Goal: Transaction & Acquisition: Purchase product/service

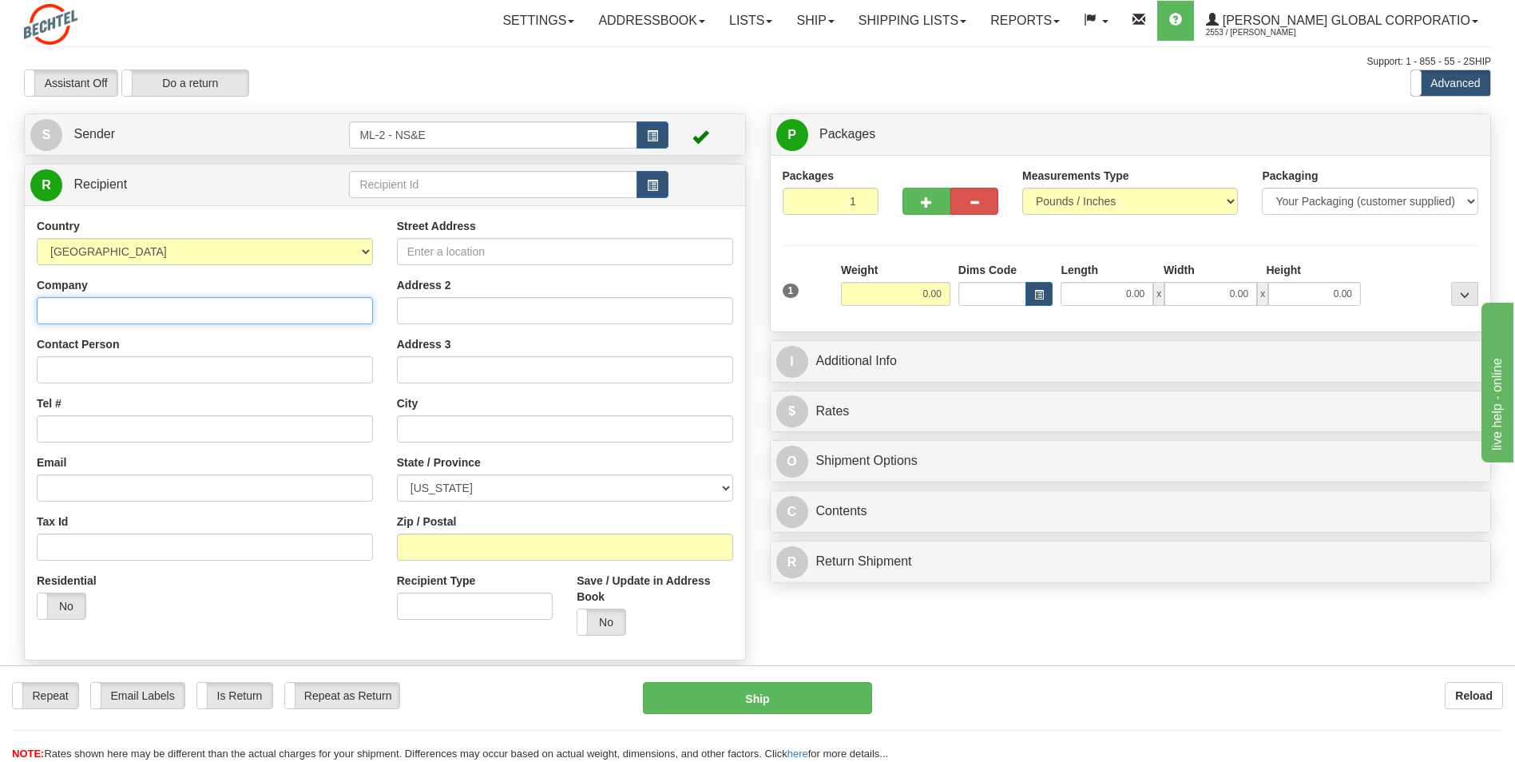
click at [73, 307] on input "Company" at bounding box center [205, 310] width 336 height 27
click at [119, 311] on input "Company" at bounding box center [205, 310] width 336 height 27
click at [116, 311] on input "Company" at bounding box center [205, 310] width 336 height 27
type input "[PERSON_NAME] National"
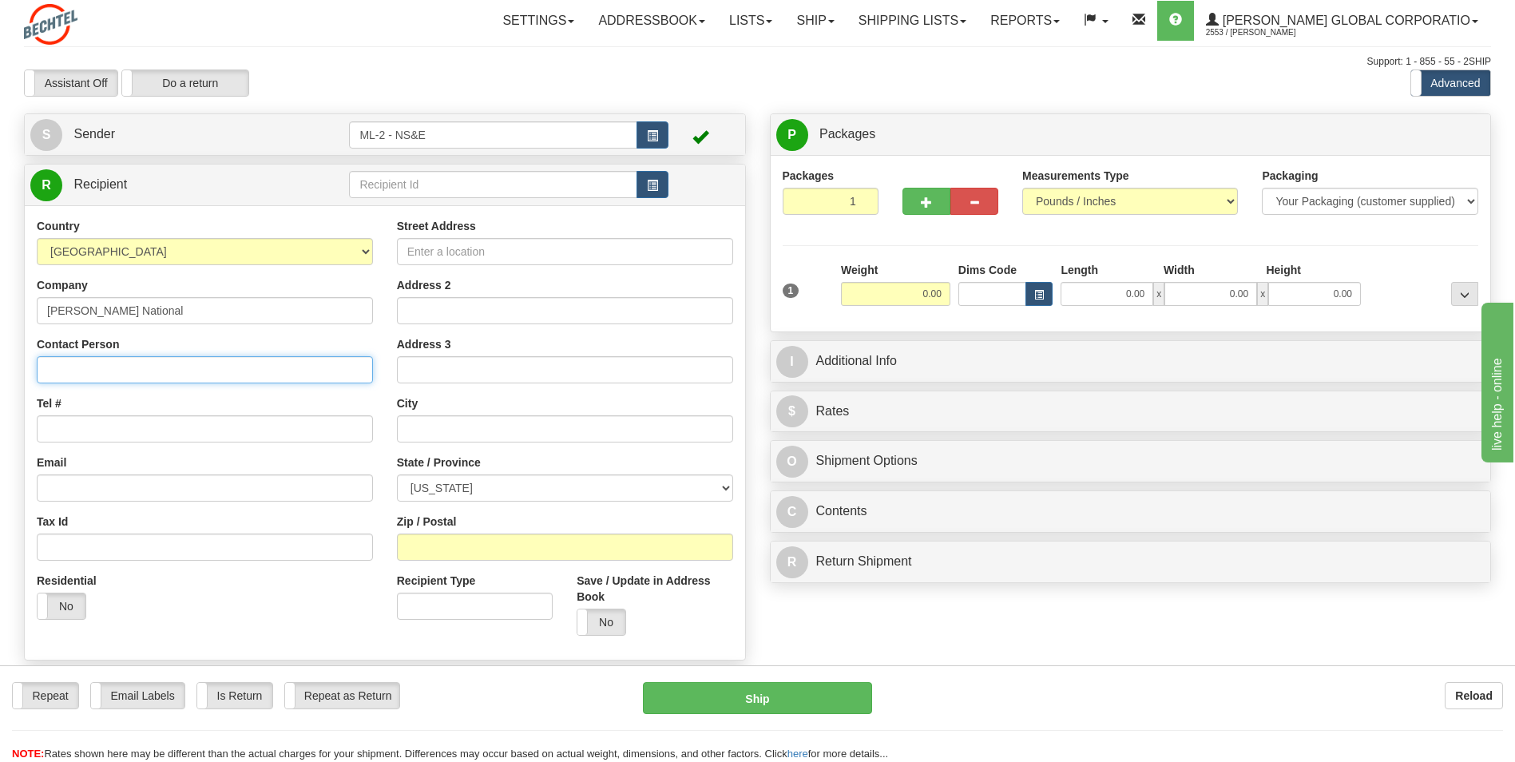
click at [97, 370] on input "Contact Person" at bounding box center [205, 369] width 336 height 27
type input "Cem Oguz"
click at [87, 428] on input "Tel #" at bounding box center [205, 428] width 336 height 27
click at [62, 428] on input "Tel #" at bounding box center [205, 428] width 336 height 27
type input "[PHONE_NUMBER]"
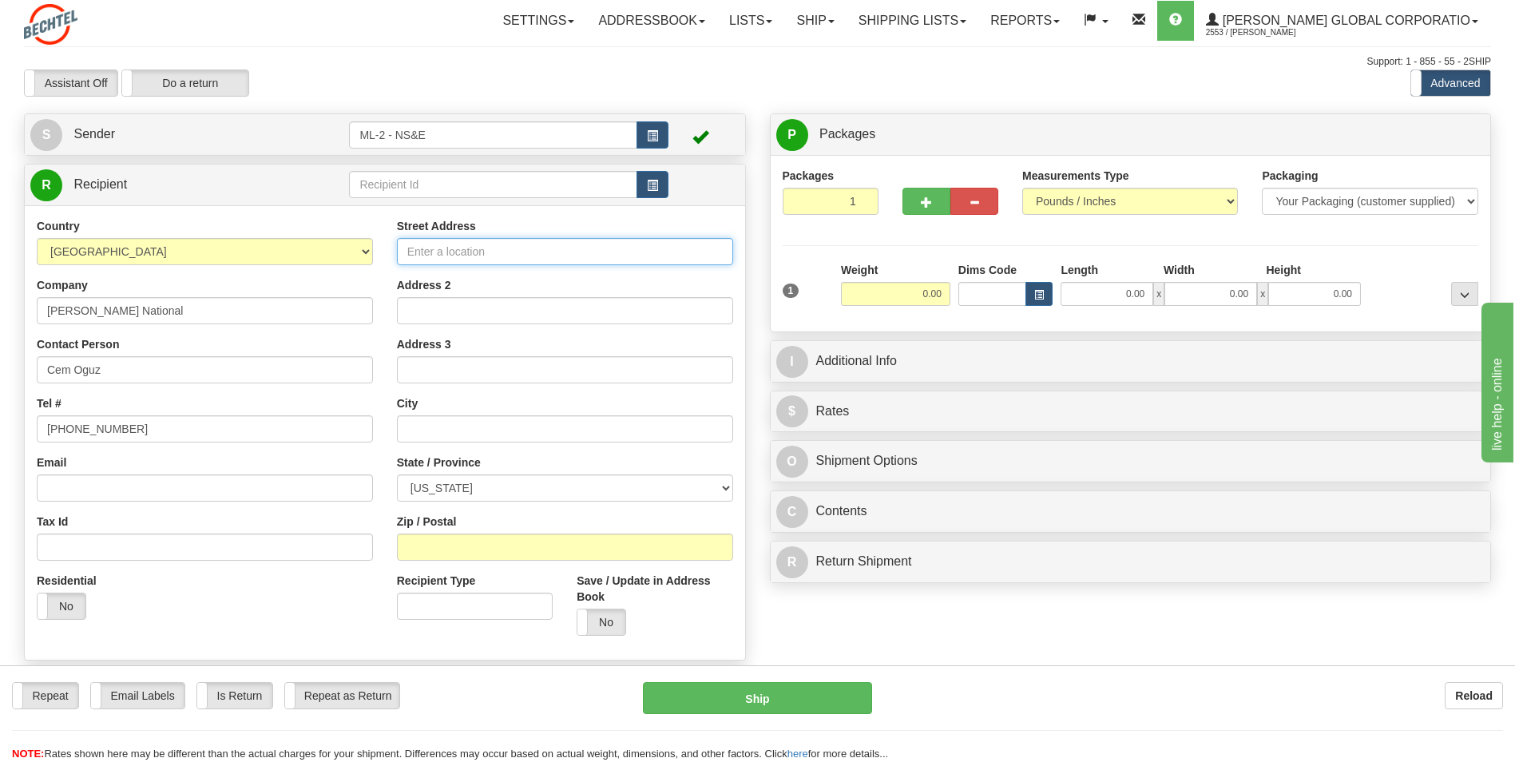
click at [439, 258] on input "Street Address" at bounding box center [565, 251] width 336 height 27
type input "[STREET_ADDRESS]"
click at [430, 427] on input "text" at bounding box center [565, 428] width 336 height 27
type input "[GEOGRAPHIC_DATA]"
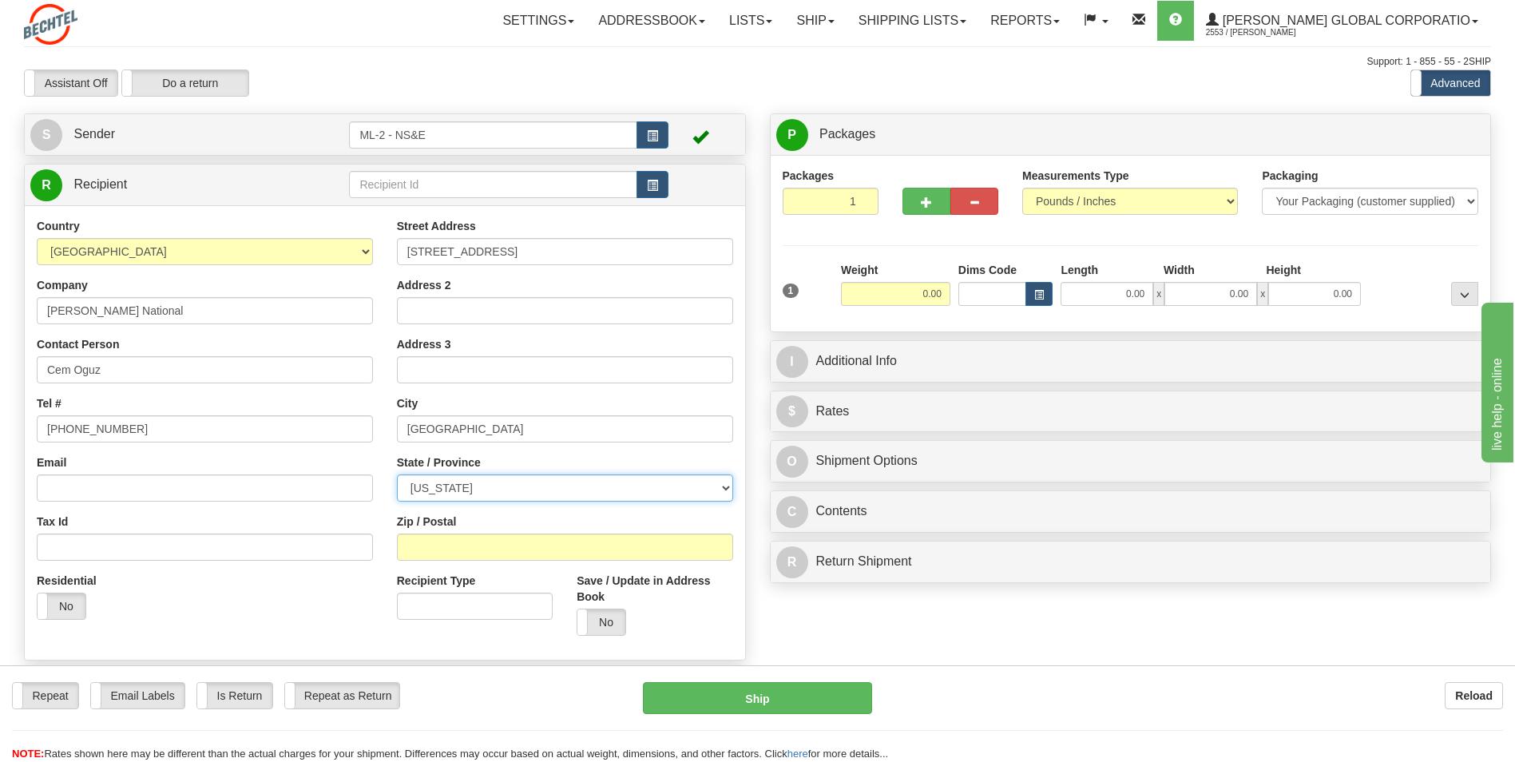
click at [726, 487] on select "[US_STATE] [US_STATE] [US_STATE] [US_STATE] Armed Forces America Armed Forces E…" at bounding box center [565, 487] width 336 height 27
select select "OH"
click at [397, 474] on select "[US_STATE] [US_STATE] [US_STATE] [US_STATE] Armed Forces America Armed Forces E…" at bounding box center [565, 487] width 336 height 27
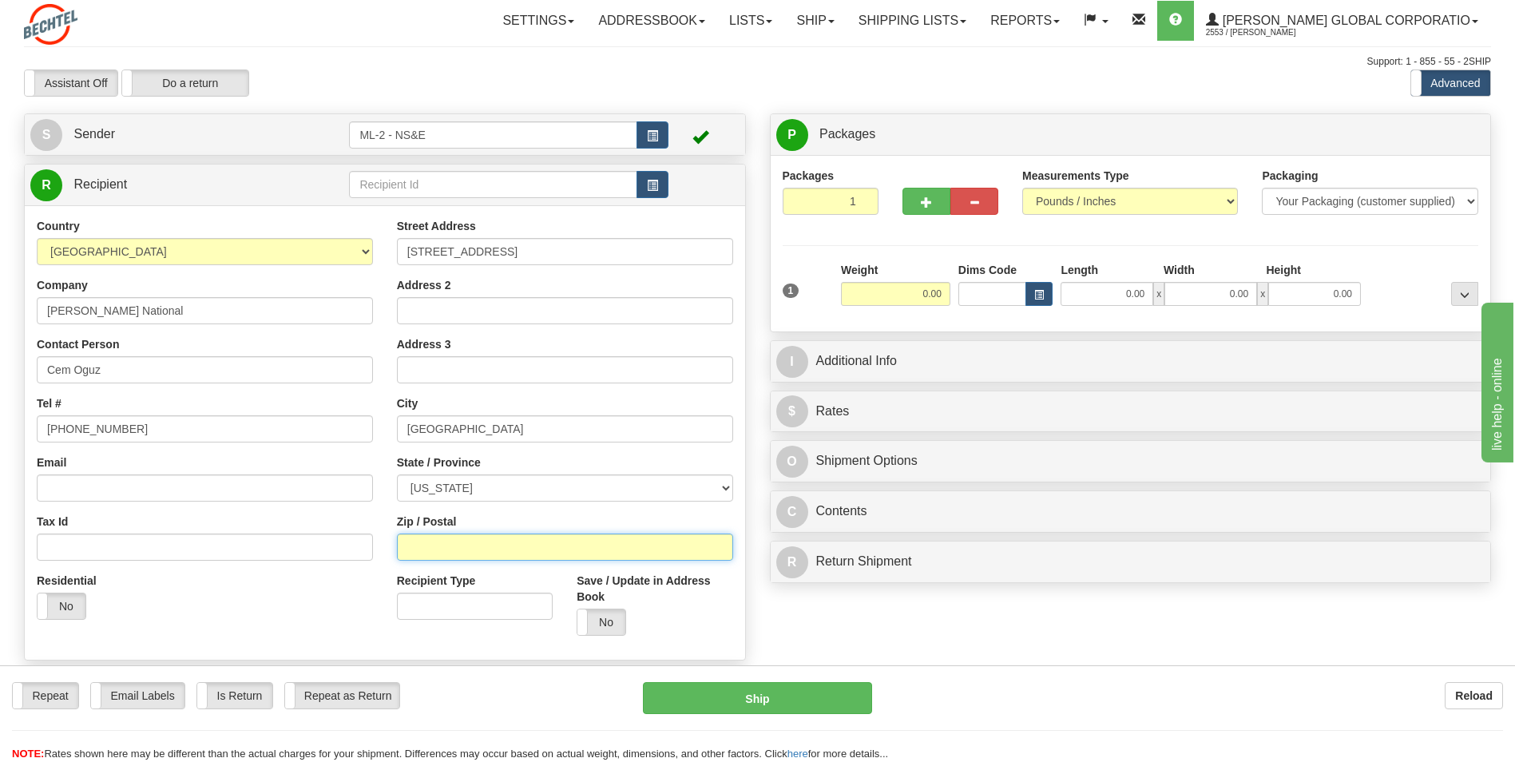
click at [443, 542] on input "Zip / Postal" at bounding box center [565, 546] width 336 height 27
type input "43054"
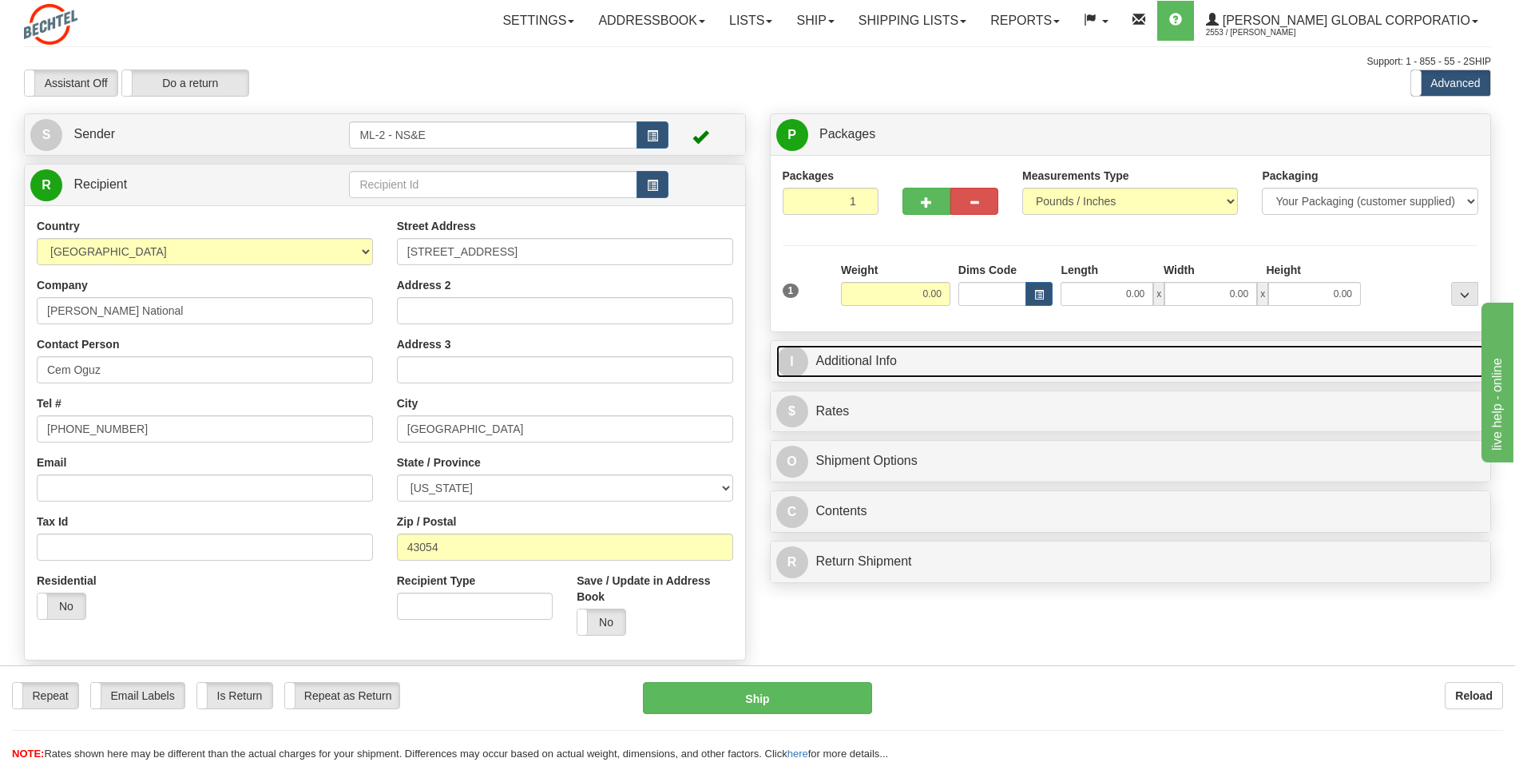
click at [799, 367] on span "I" at bounding box center [792, 362] width 32 height 32
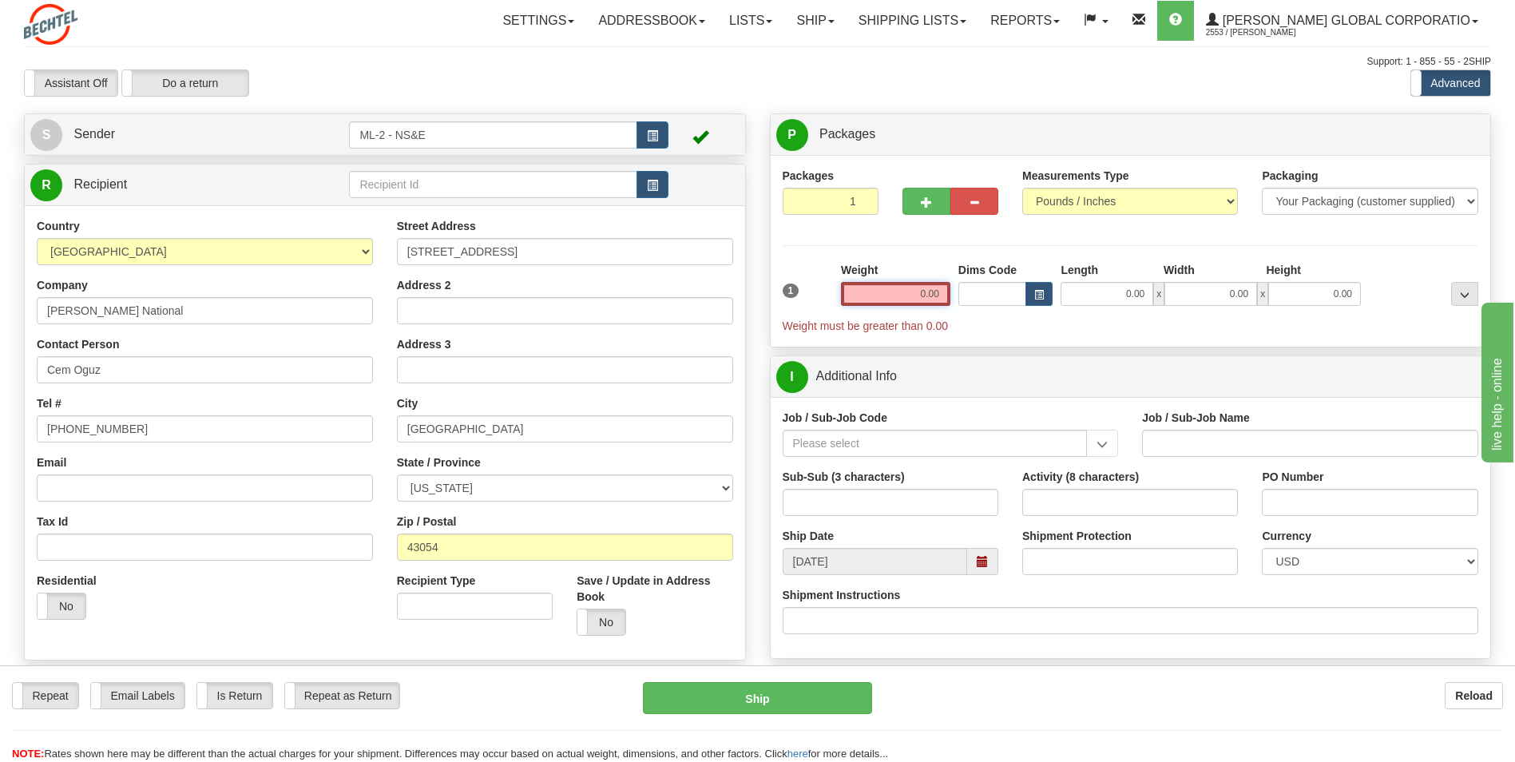
drag, startPoint x: 942, startPoint y: 295, endPoint x: 900, endPoint y: 299, distance: 41.7
click at [900, 299] on input "0.00" at bounding box center [895, 294] width 109 height 24
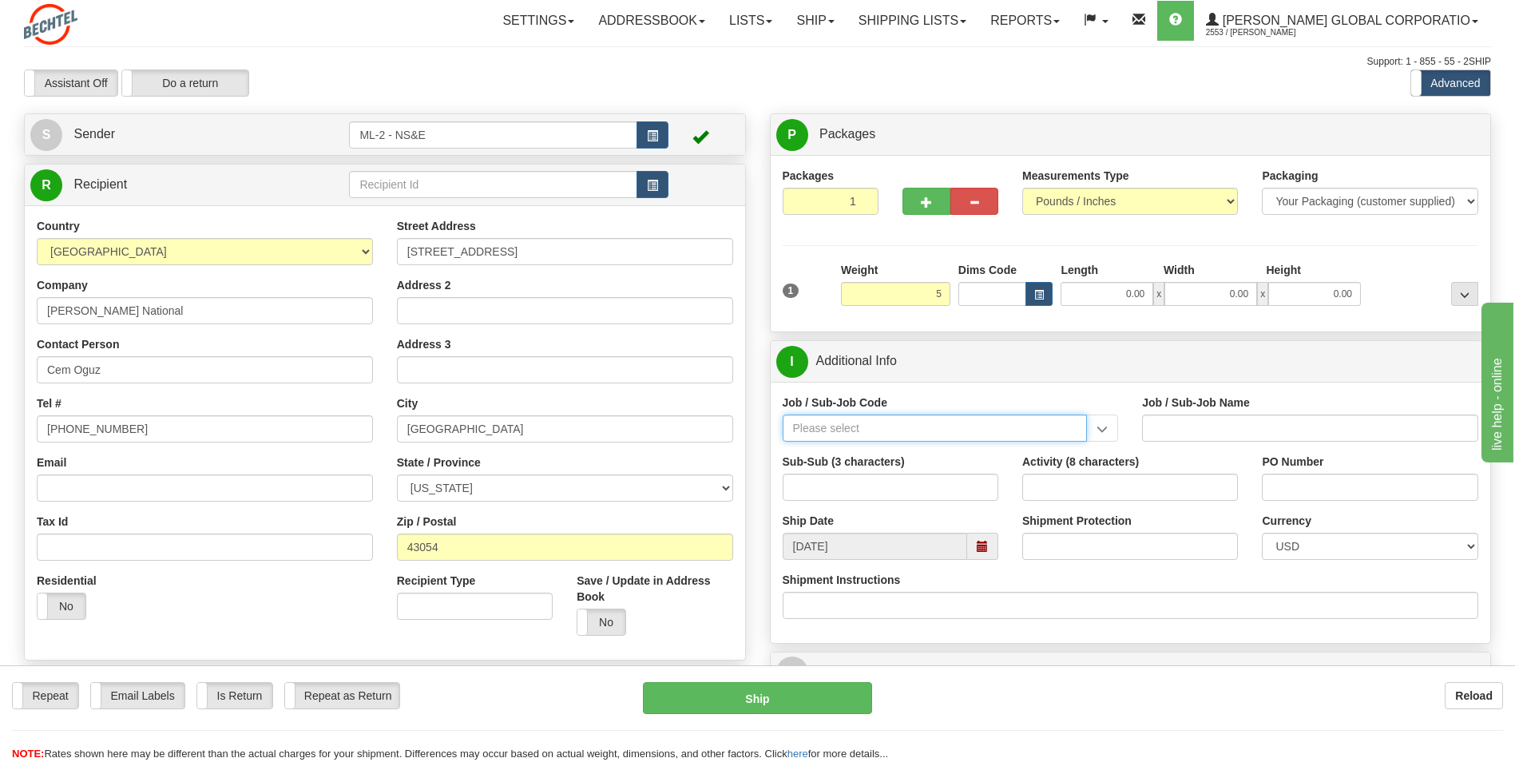
type input "5.00"
click at [829, 430] on input "Job / Sub-Job Code" at bounding box center [935, 427] width 305 height 27
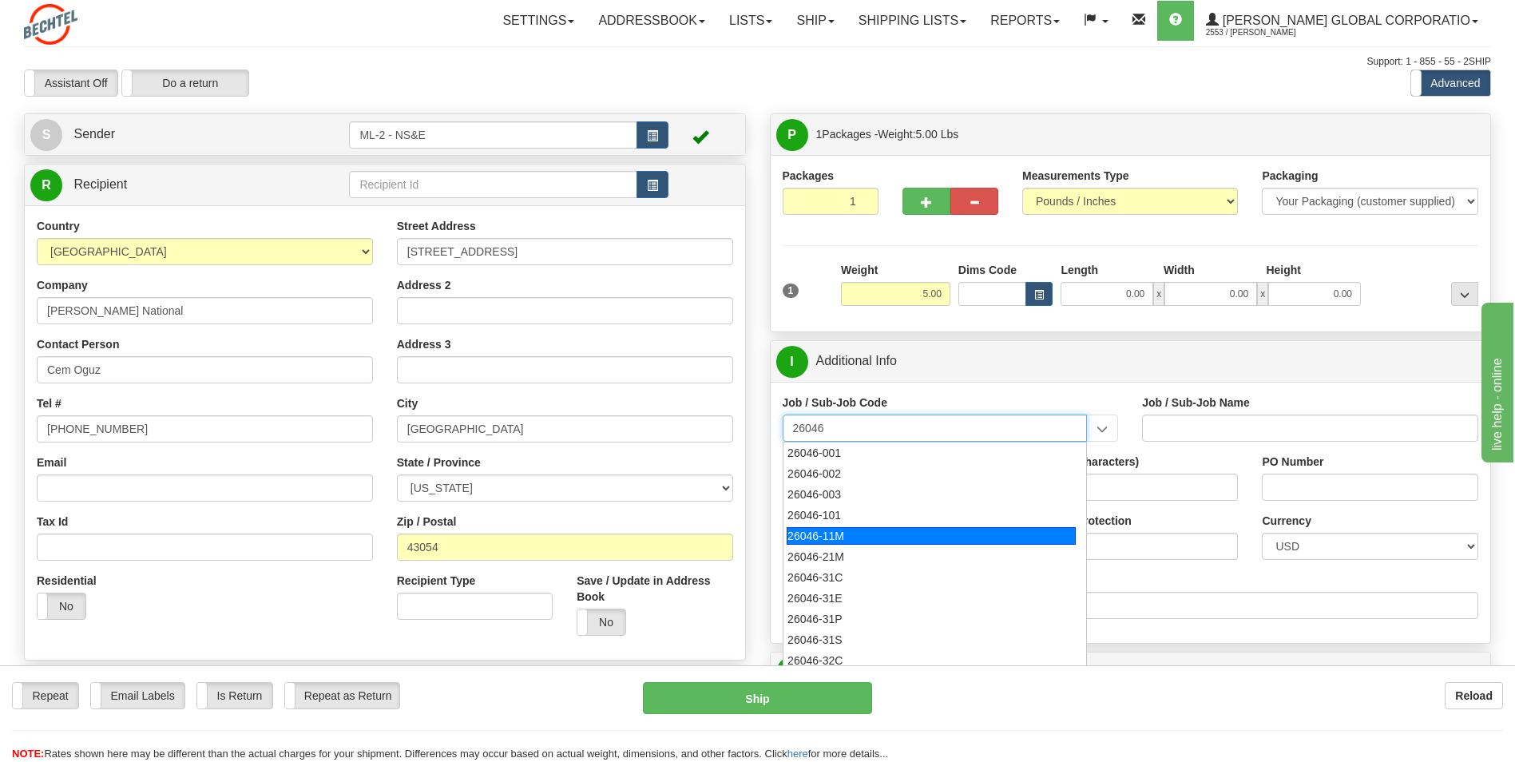
click at [839, 529] on div "26046-11M" at bounding box center [931, 536] width 289 height 18
type input "26046-11M"
type input "MOBILE LAUNCHER 2 - PROJECT MANAGEMENT"
type input "26046-11M"
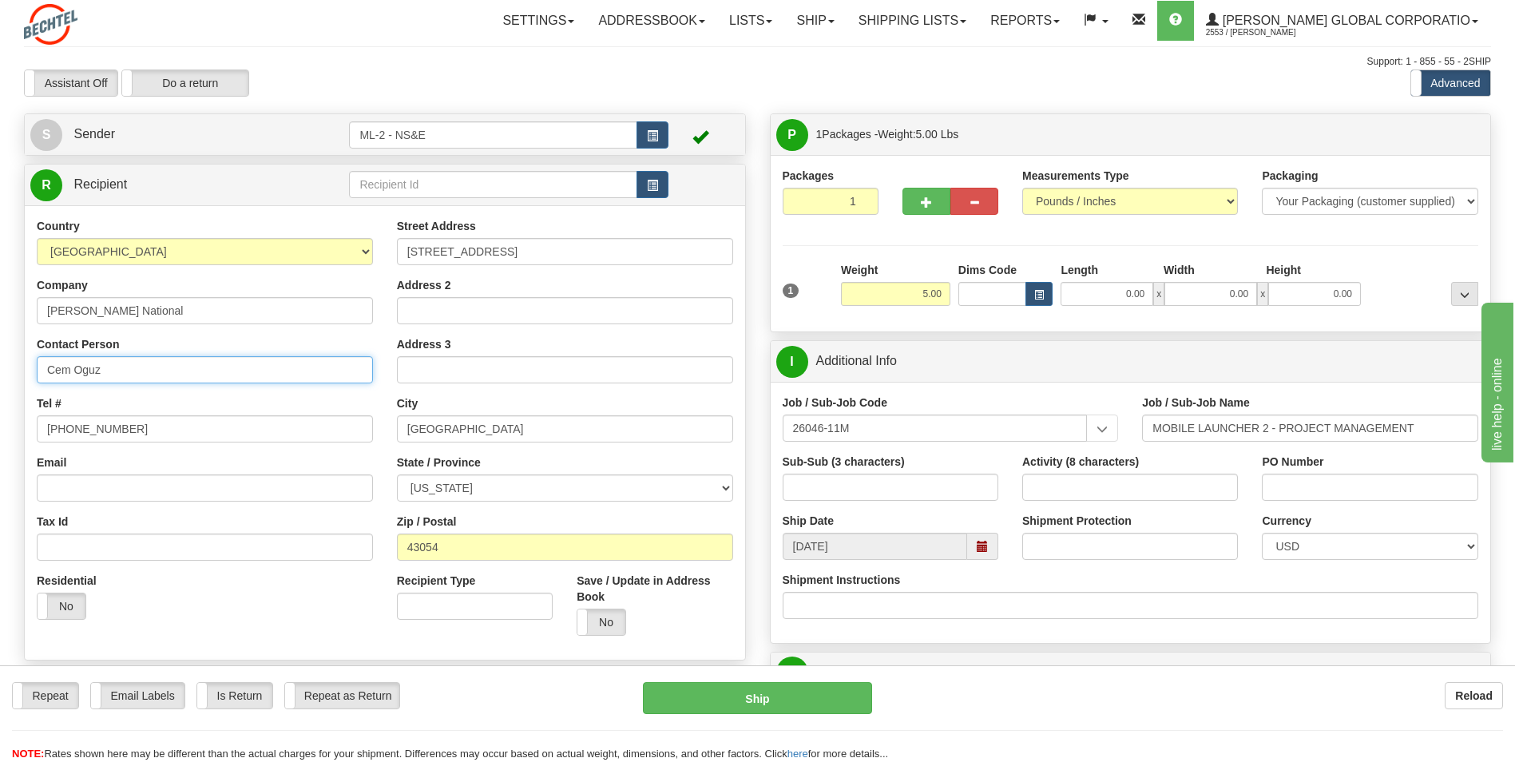
click at [114, 372] on input "Cem Oguz" at bounding box center [205, 369] width 336 height 27
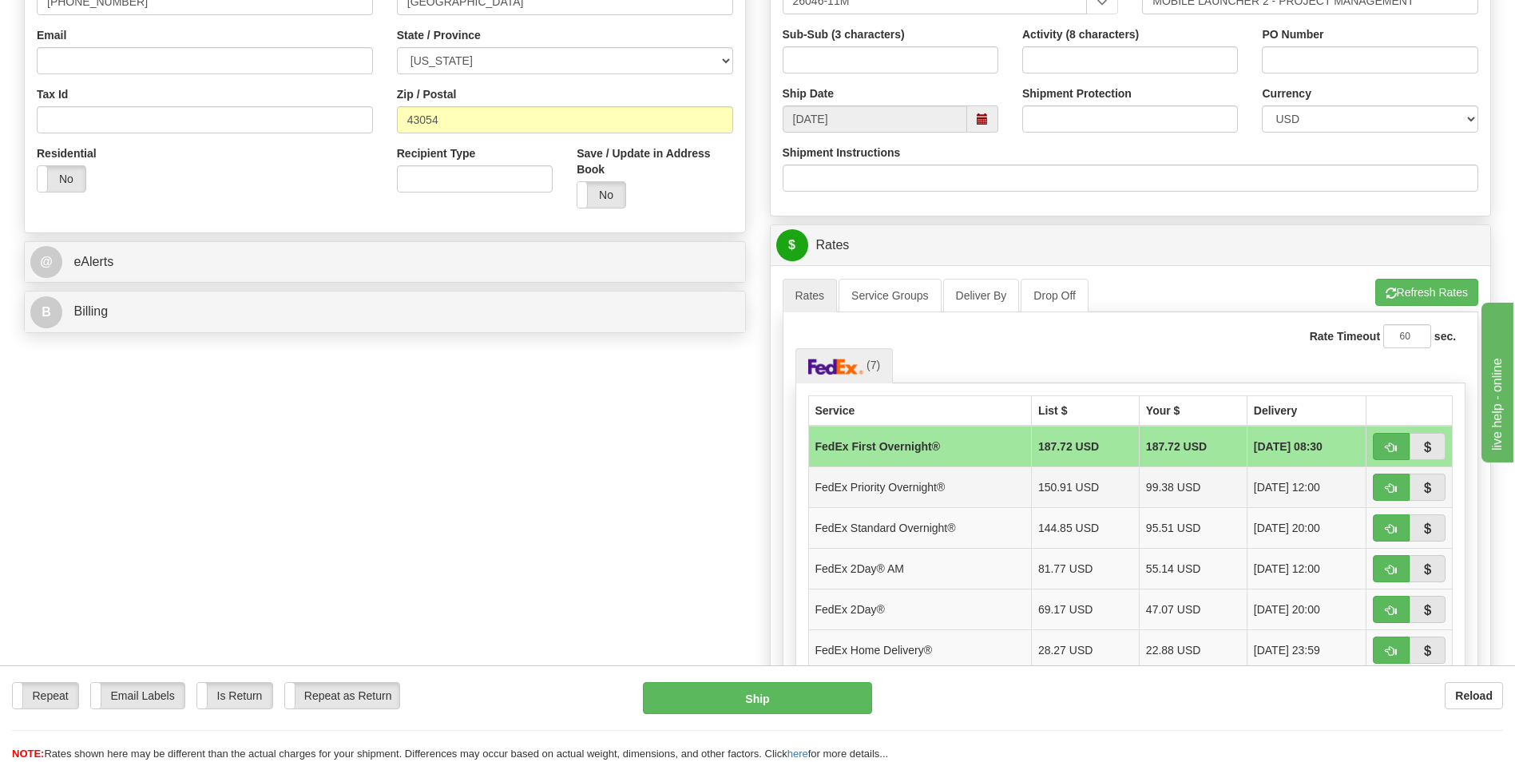
scroll to position [479, 0]
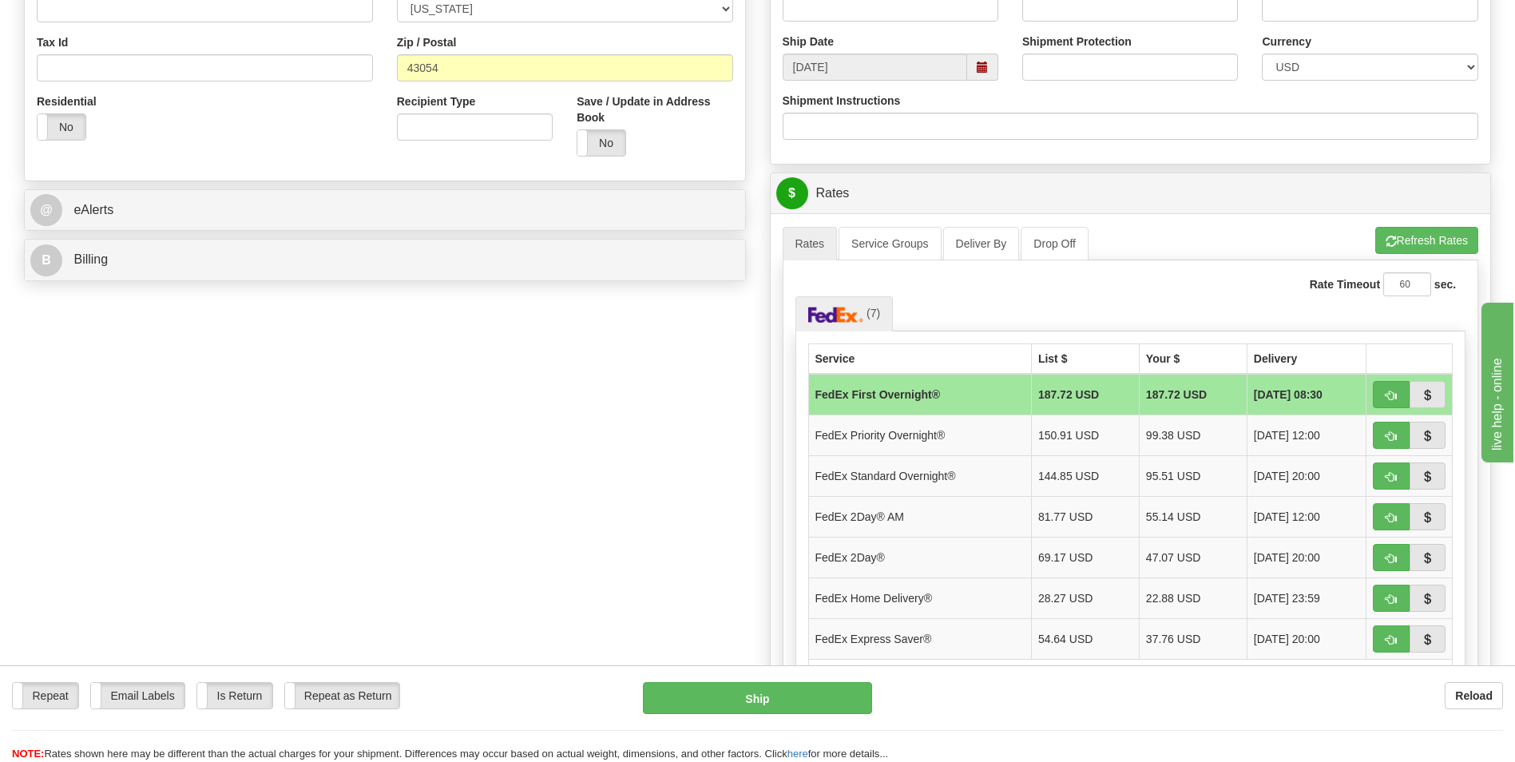
type input "Cem Oguz (IS & T)"
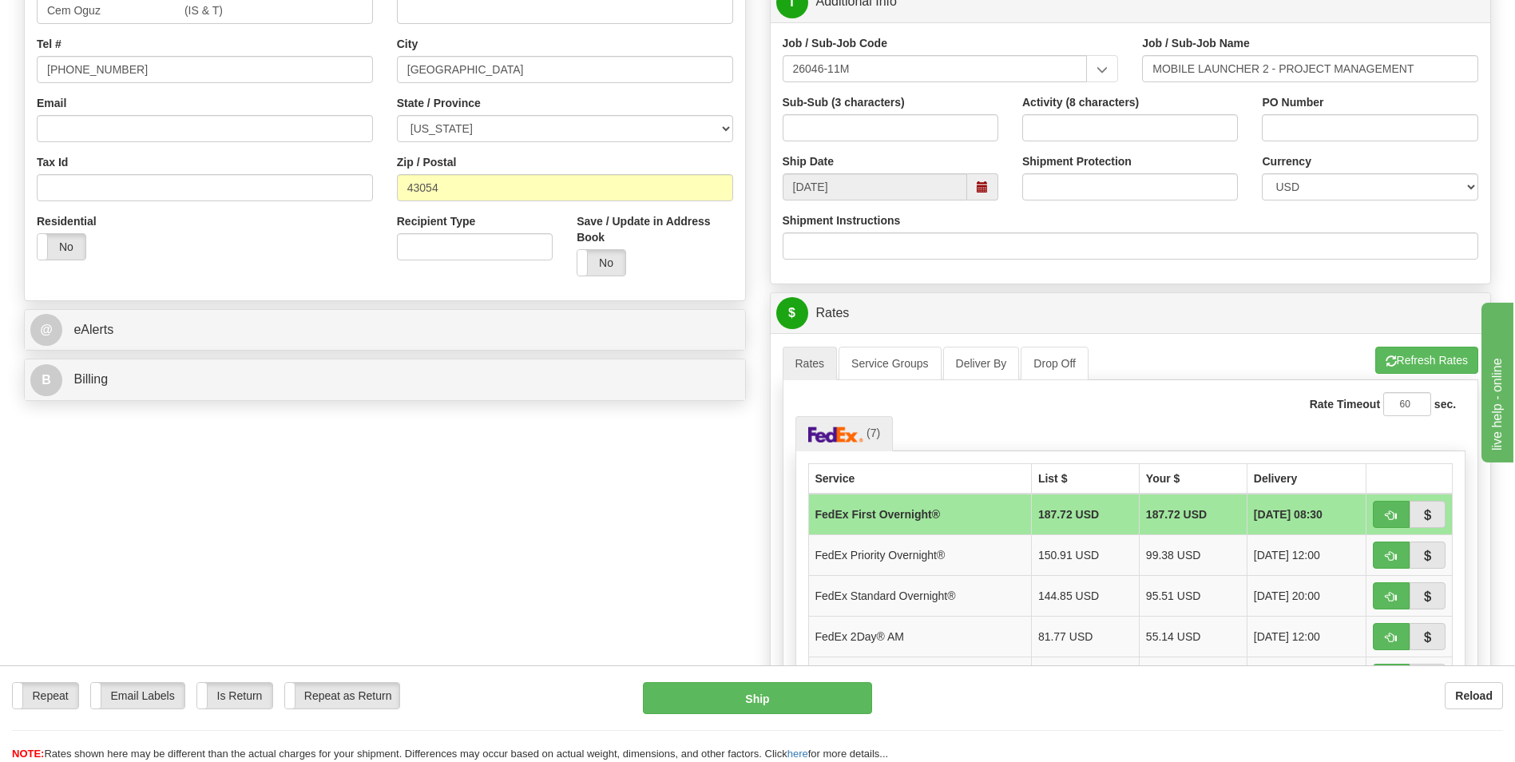
scroll to position [240, 0]
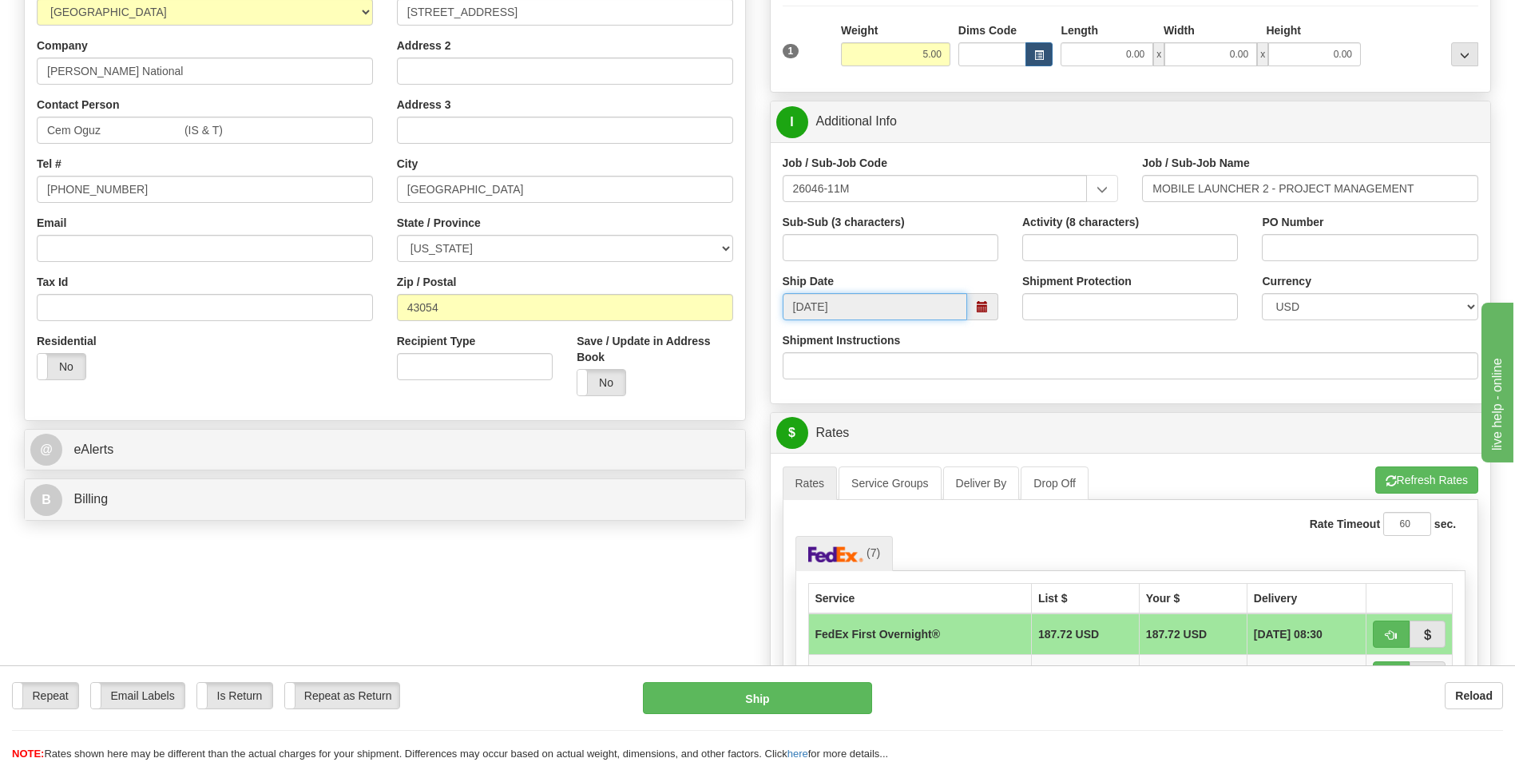
click at [918, 310] on input "[DATE]" at bounding box center [875, 306] width 184 height 27
click at [981, 309] on span at bounding box center [982, 306] width 11 height 11
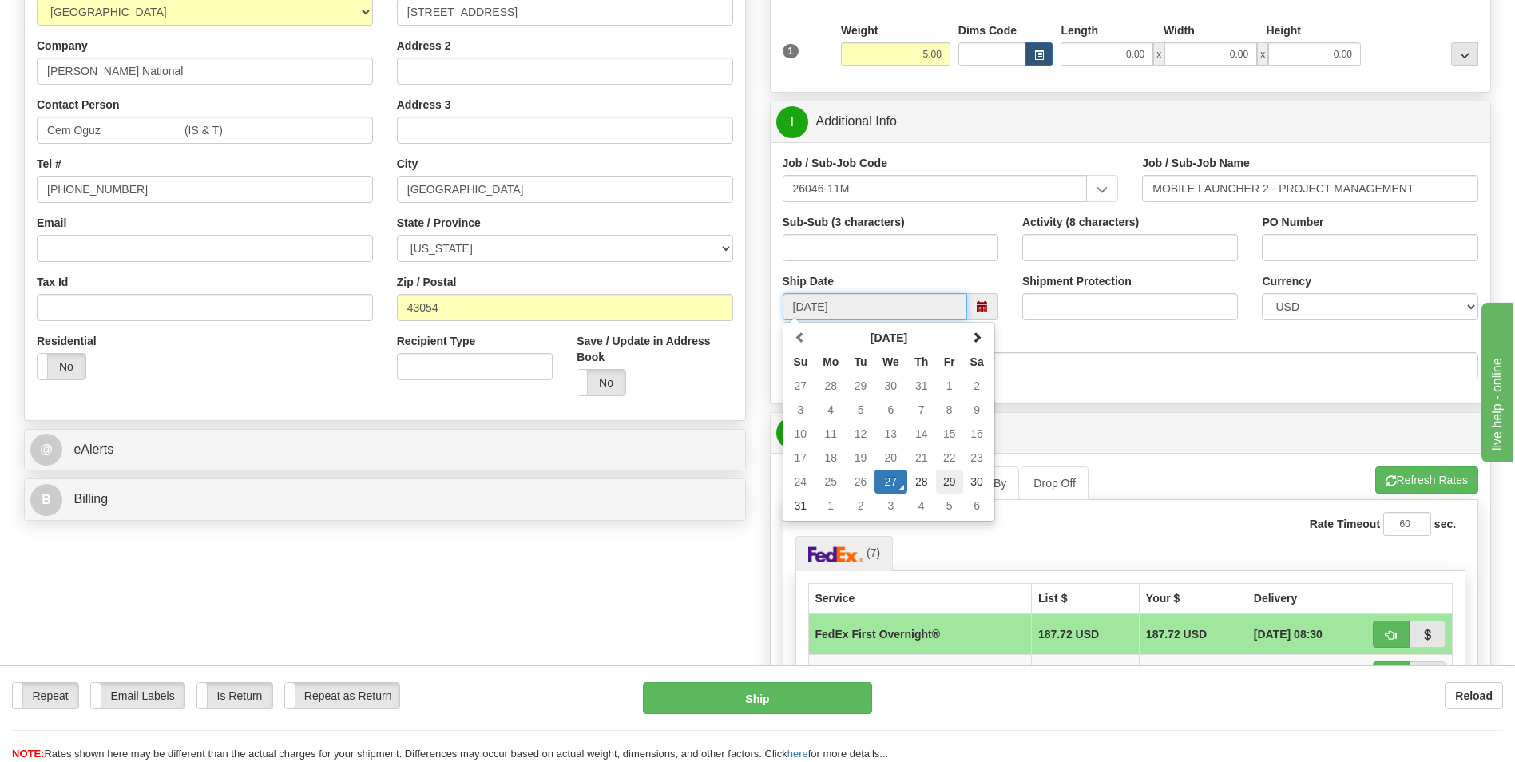
click at [954, 480] on td "29" at bounding box center [949, 482] width 27 height 24
type input "[DATE]"
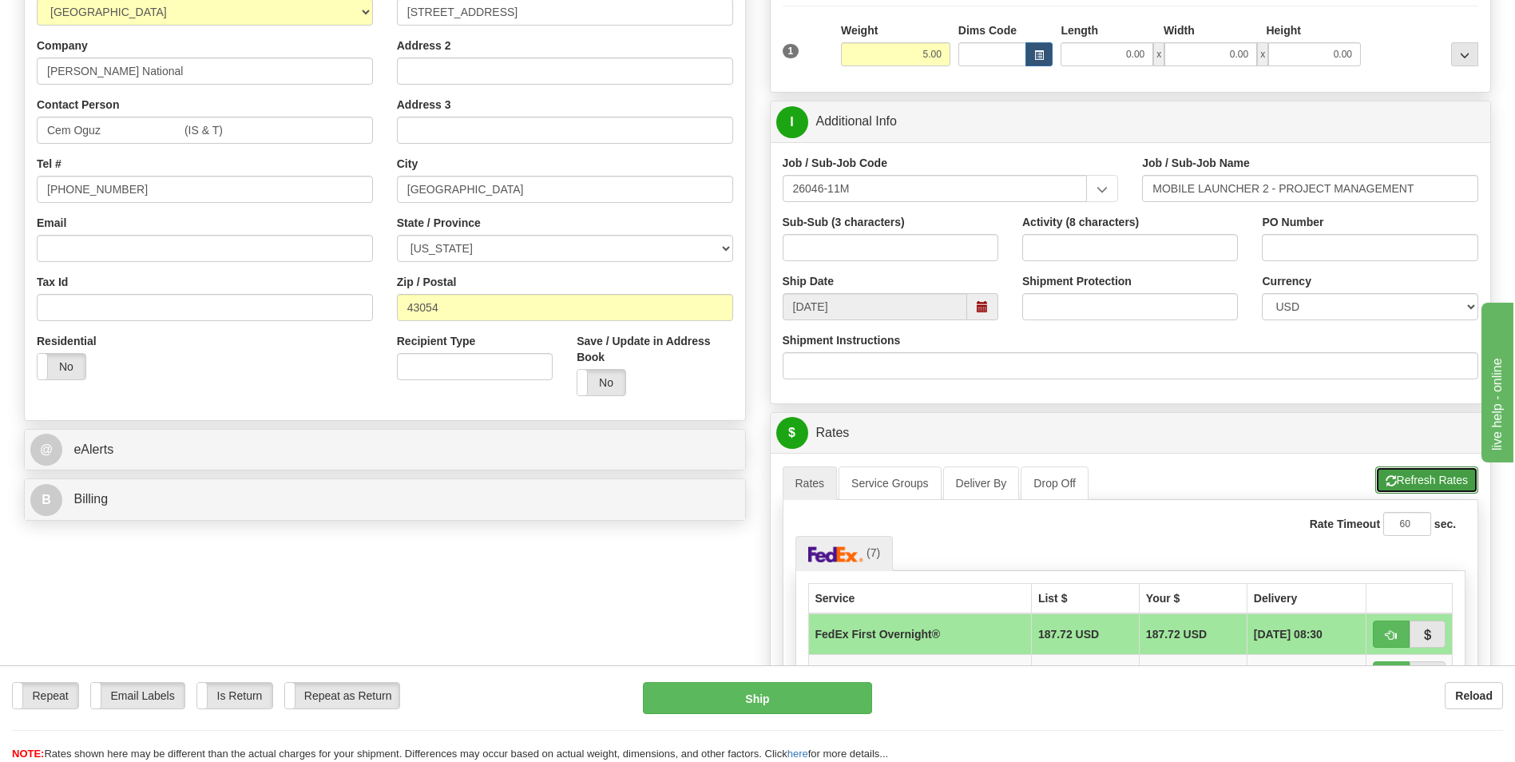
click at [1425, 482] on button "Refresh Rates" at bounding box center [1426, 479] width 103 height 27
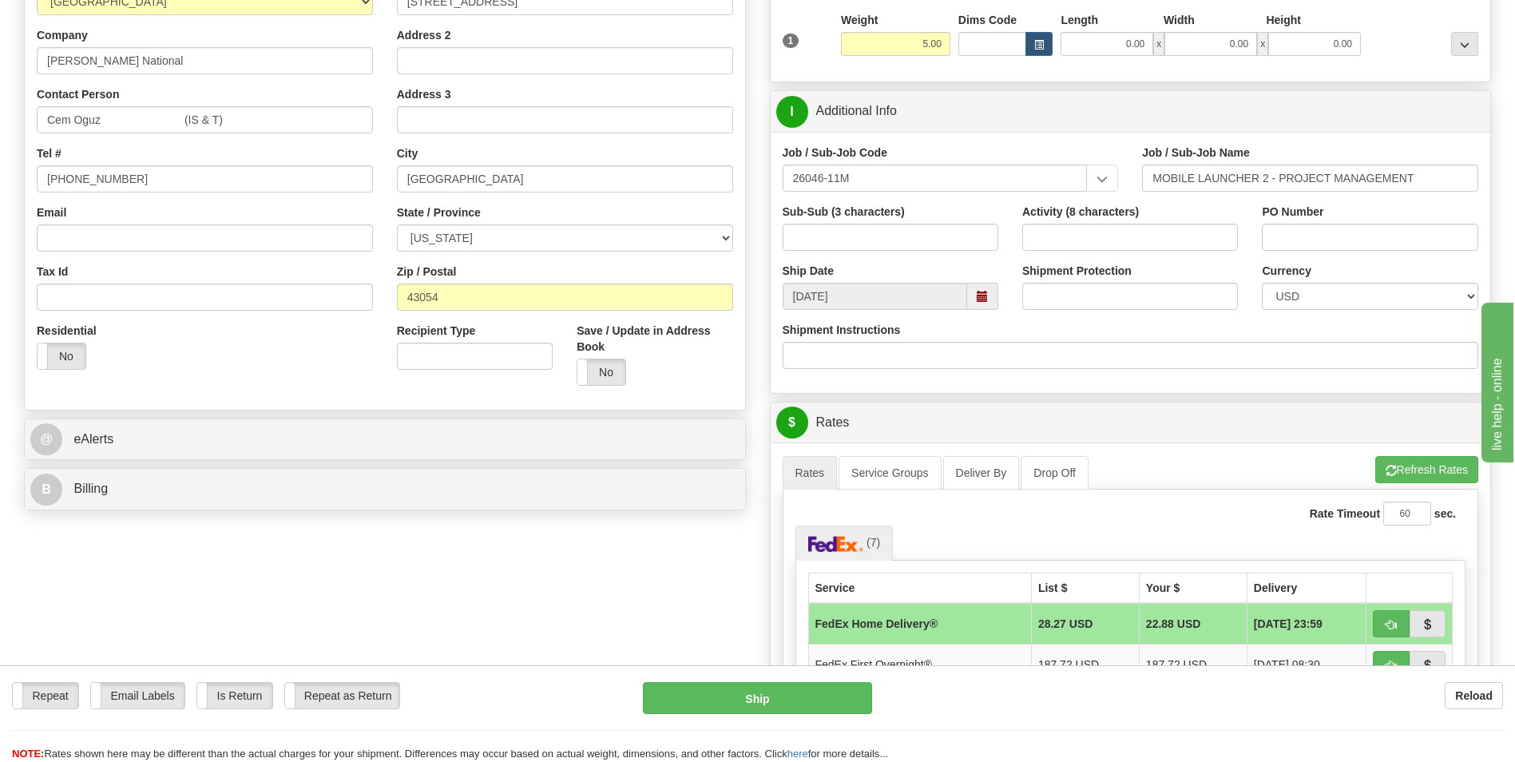
scroll to position [213, 0]
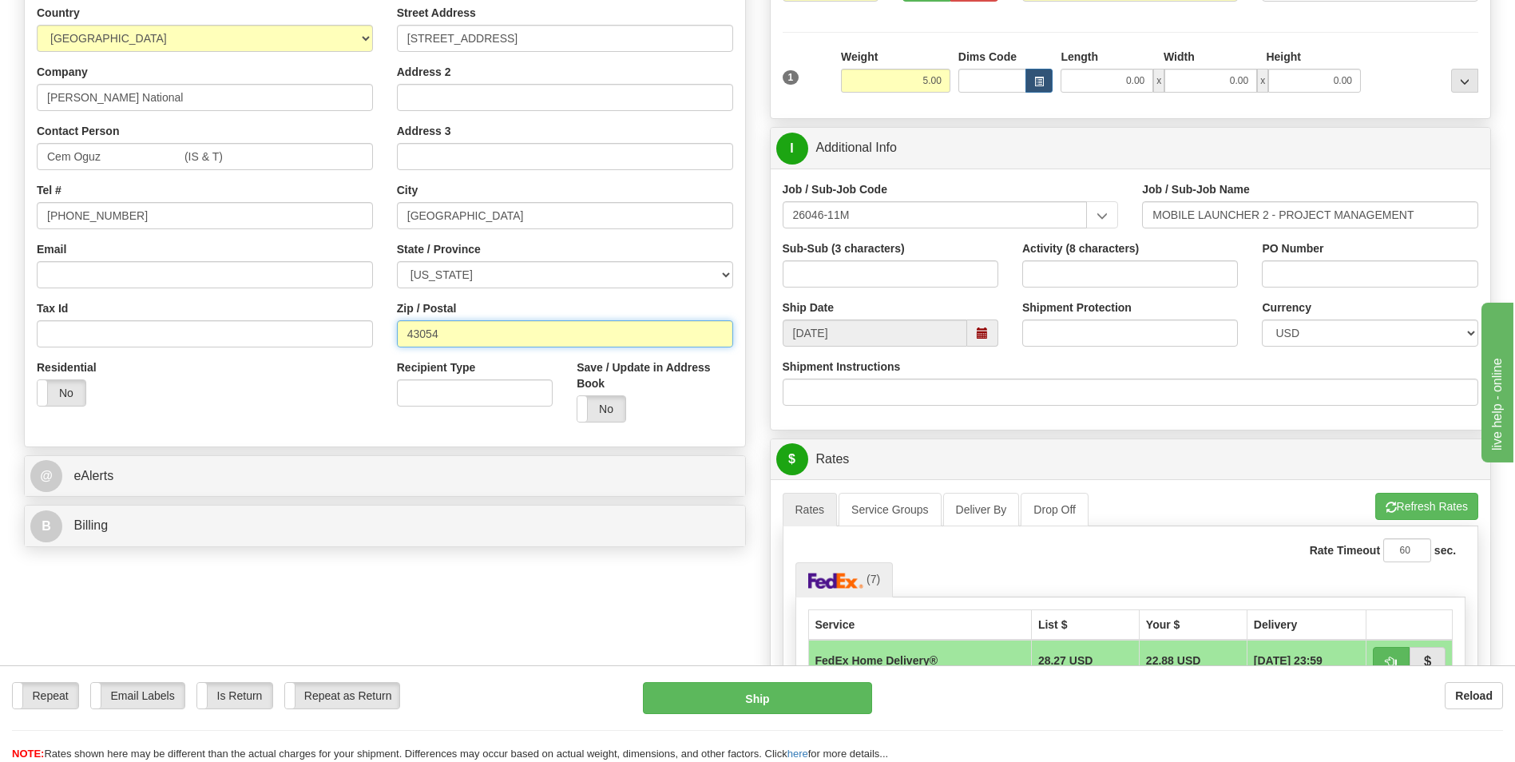
click at [518, 345] on input "43054" at bounding box center [565, 333] width 336 height 27
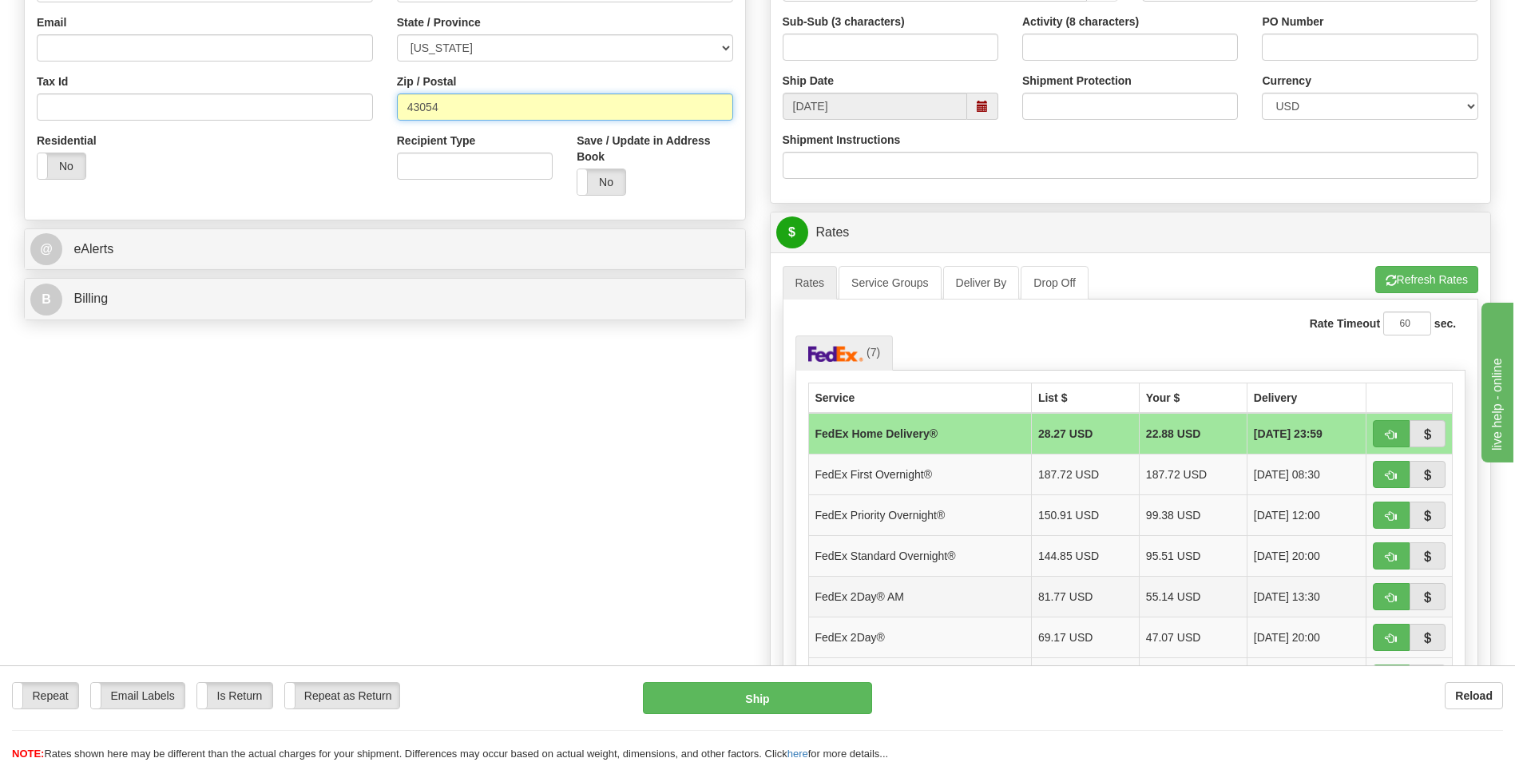
scroll to position [639, 0]
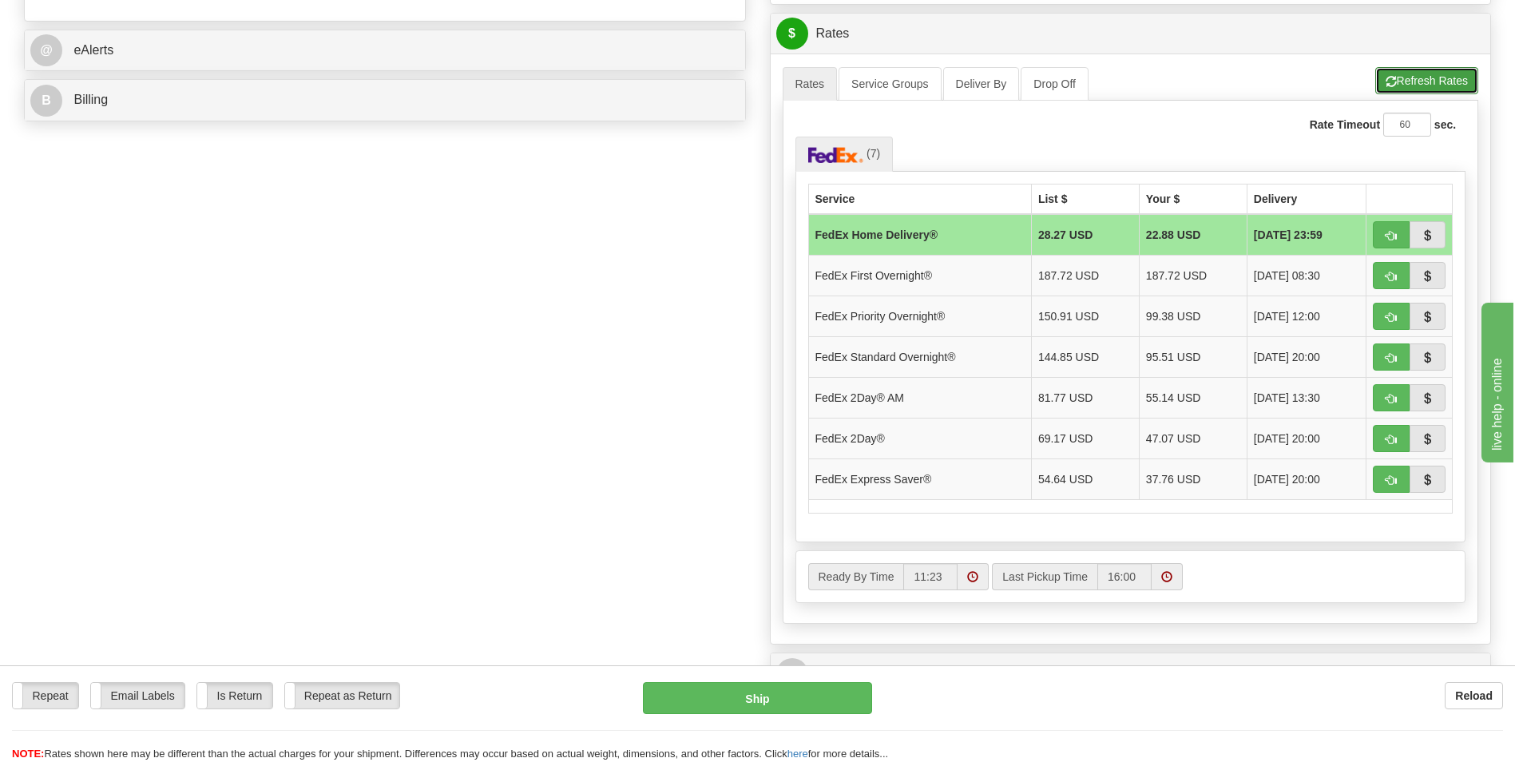
click at [1425, 81] on button "Refresh Rates" at bounding box center [1426, 80] width 103 height 27
click at [1396, 273] on span "button" at bounding box center [1391, 277] width 11 height 10
type input "06"
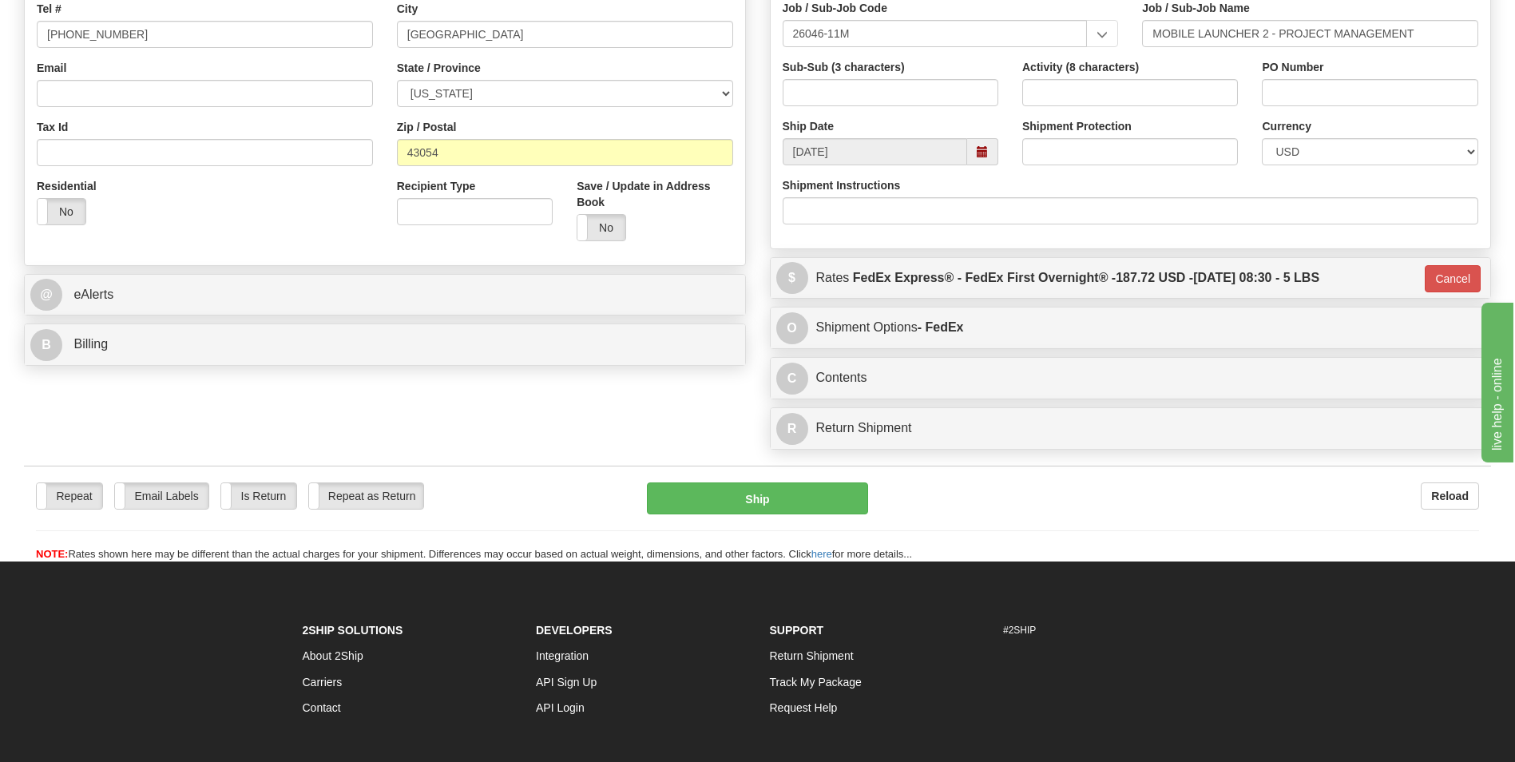
scroll to position [46, 0]
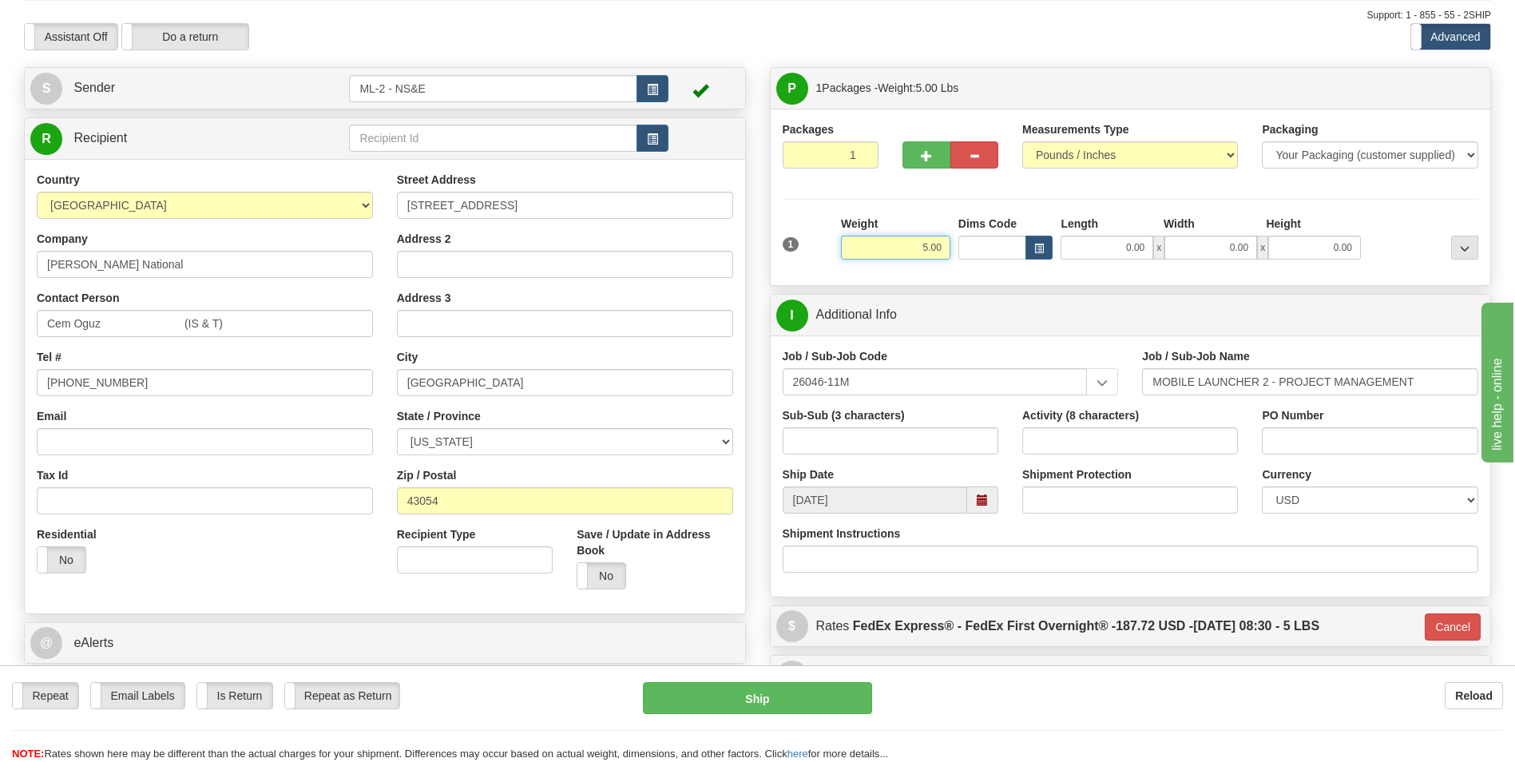
drag, startPoint x: 944, startPoint y: 244, endPoint x: 912, endPoint y: 245, distance: 32.0
click at [912, 245] on input "5.00" at bounding box center [895, 248] width 109 height 24
type input "7.00"
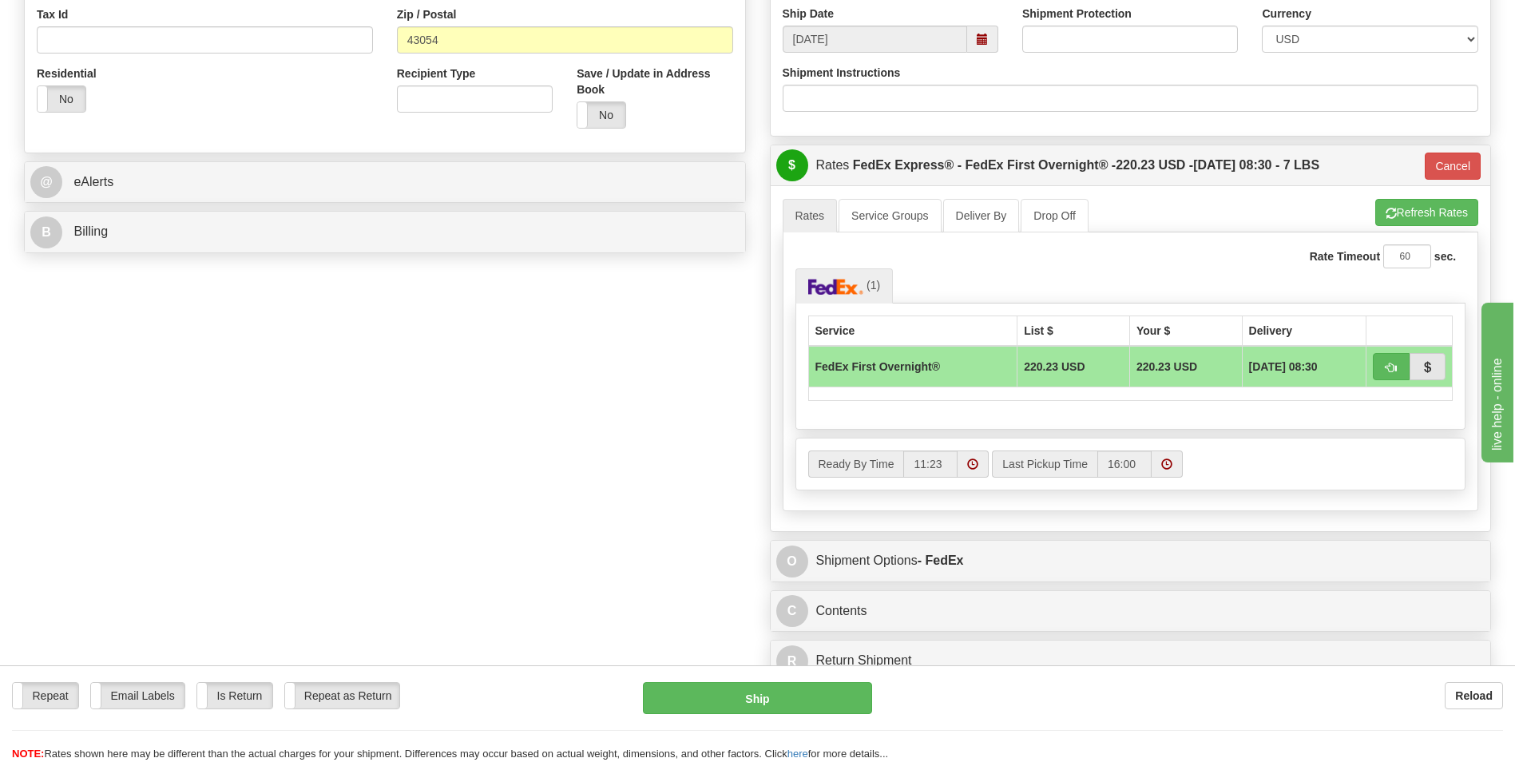
scroll to position [525, 0]
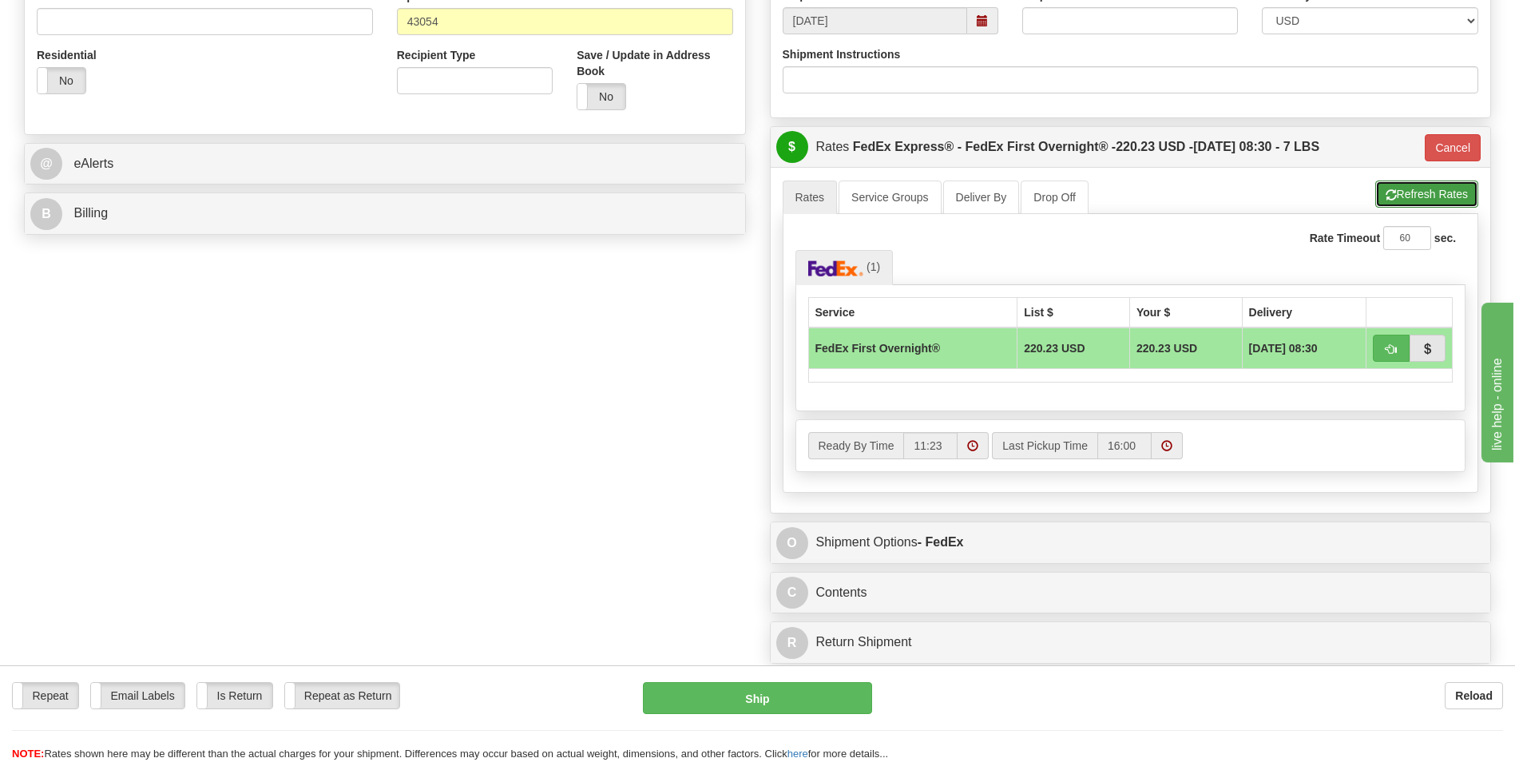
click at [1442, 193] on button "Refresh Rates" at bounding box center [1426, 193] width 103 height 27
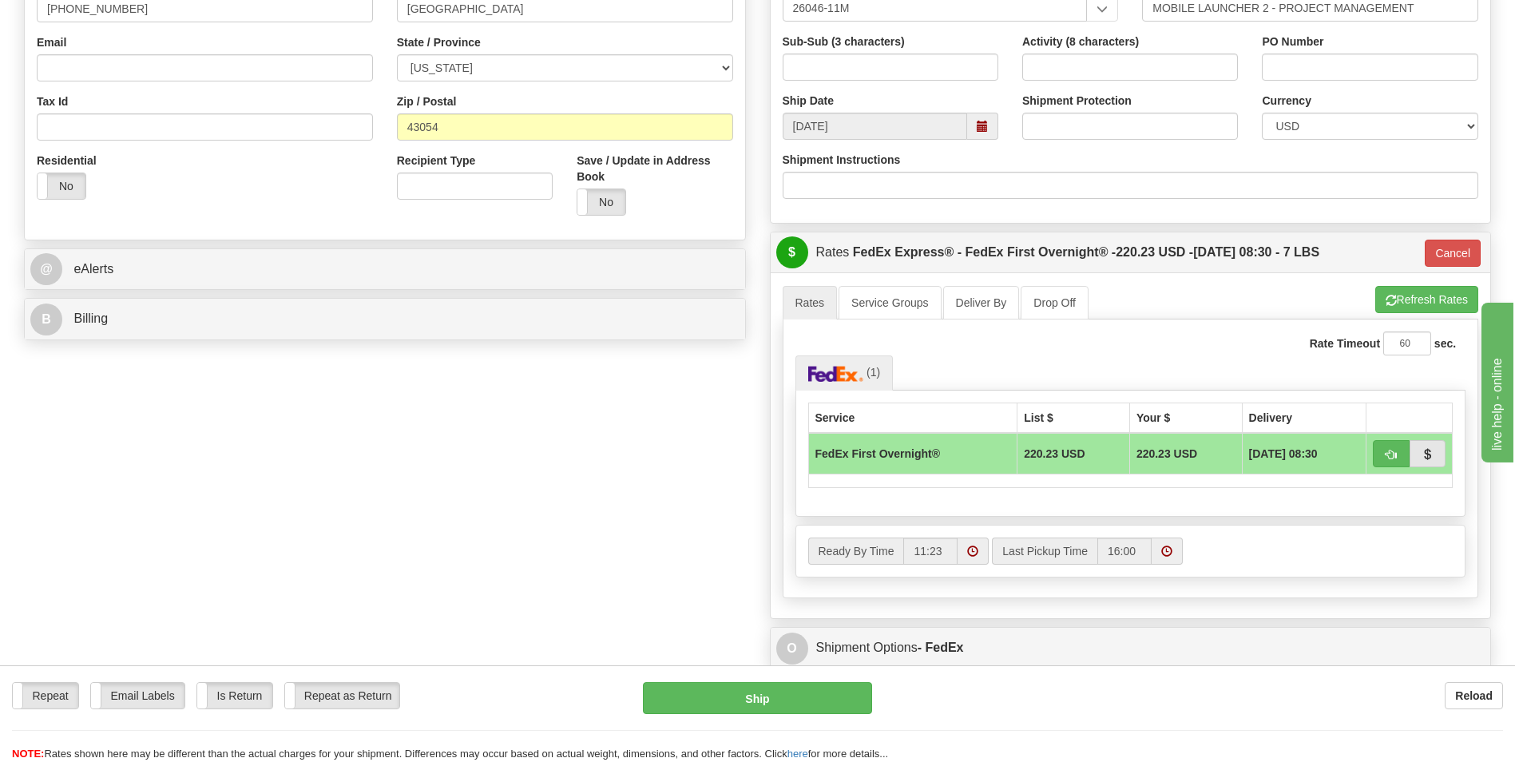
scroll to position [479, 0]
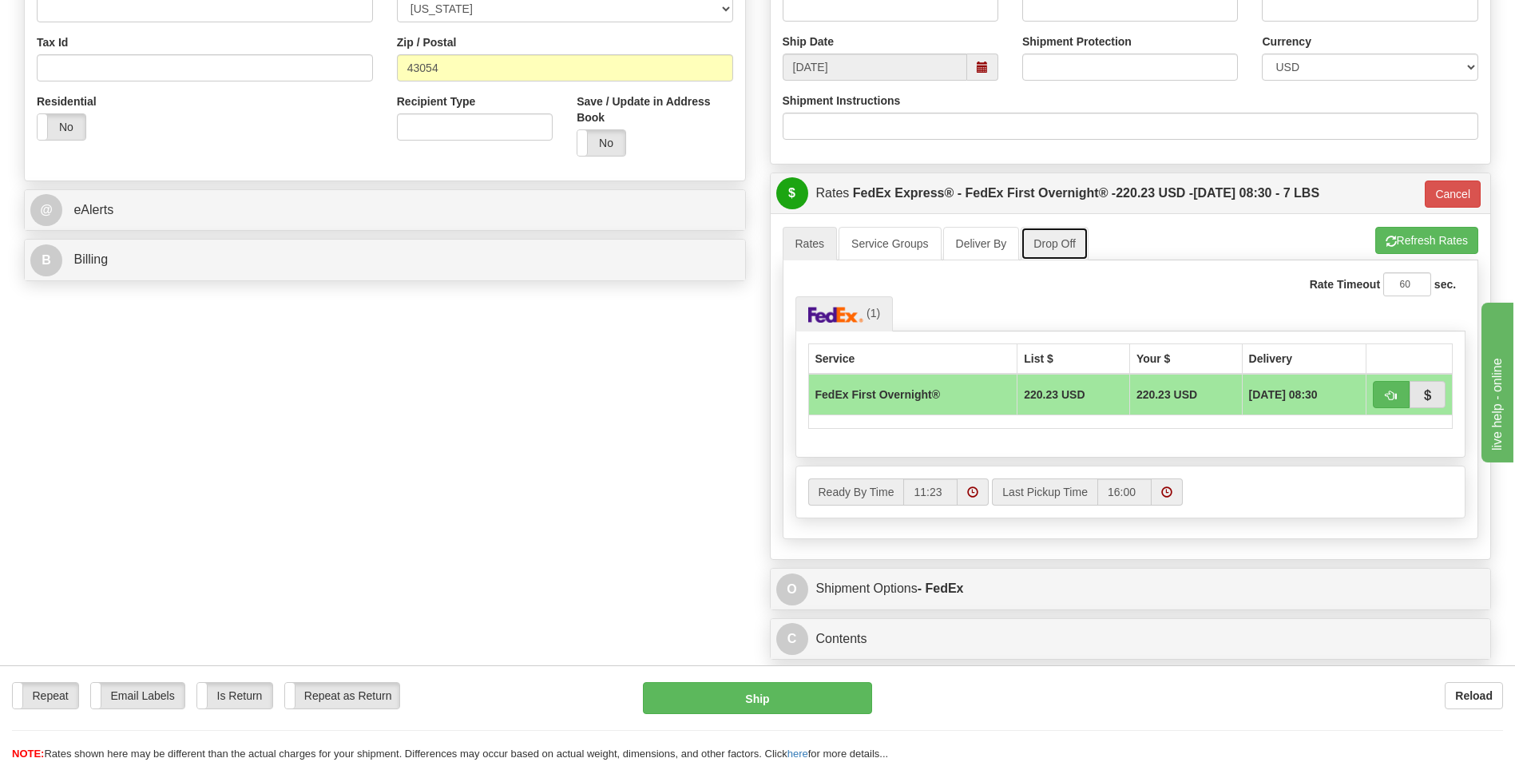
click at [1049, 251] on link "Drop Off" at bounding box center [1055, 244] width 68 height 34
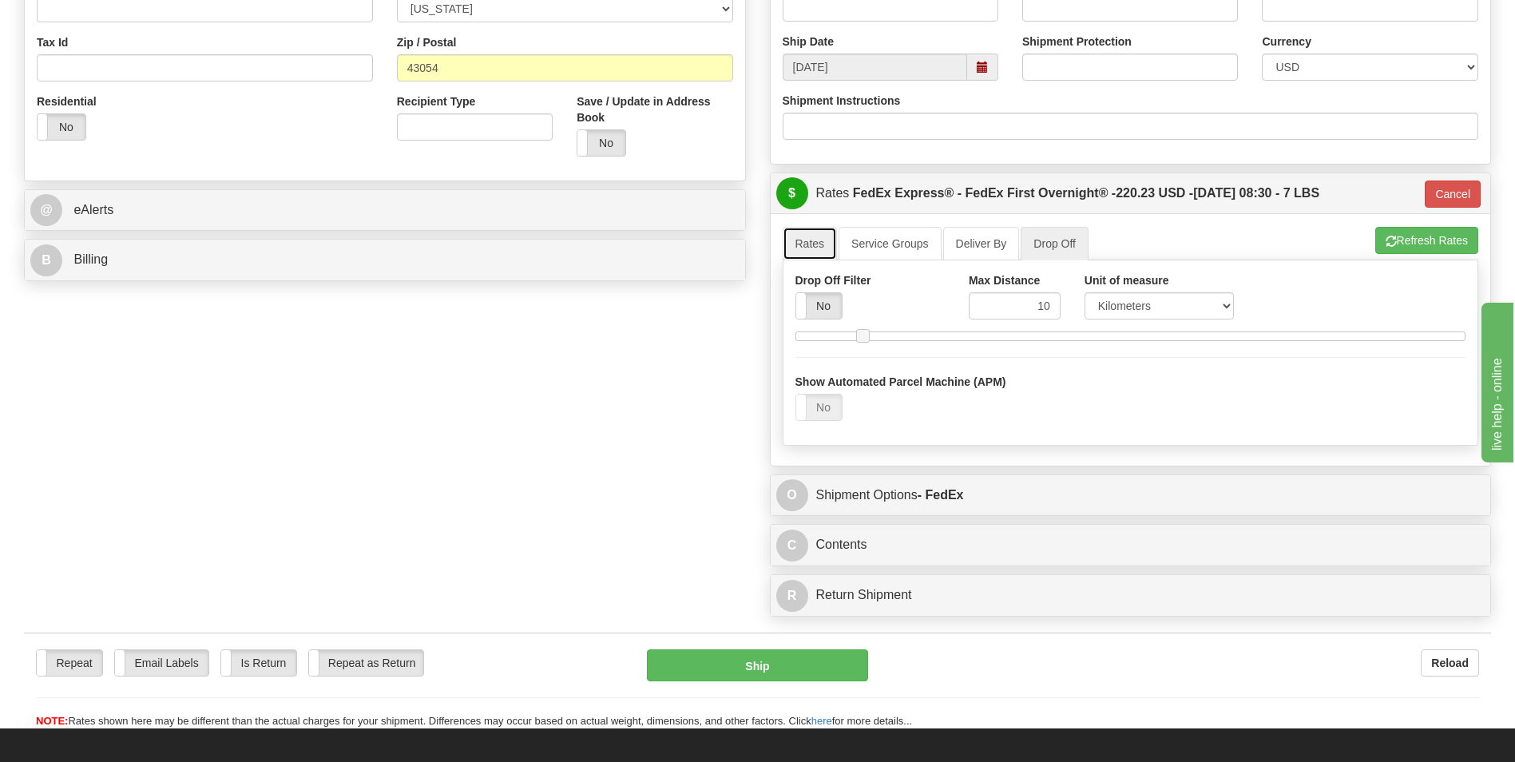
click at [814, 242] on link "Rates" at bounding box center [810, 244] width 55 height 34
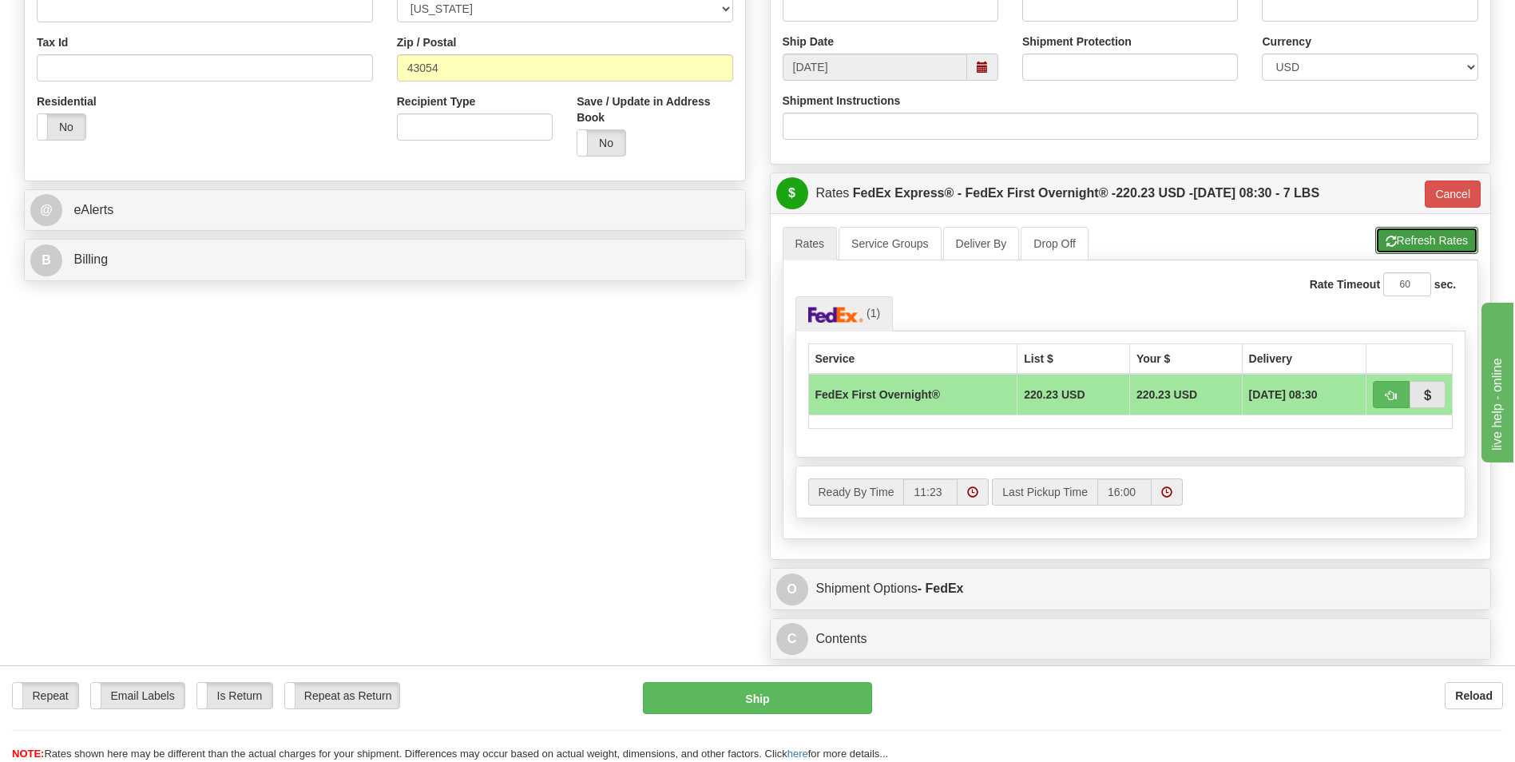
click at [1428, 242] on button "Refresh Rates" at bounding box center [1426, 240] width 103 height 27
type input "06"
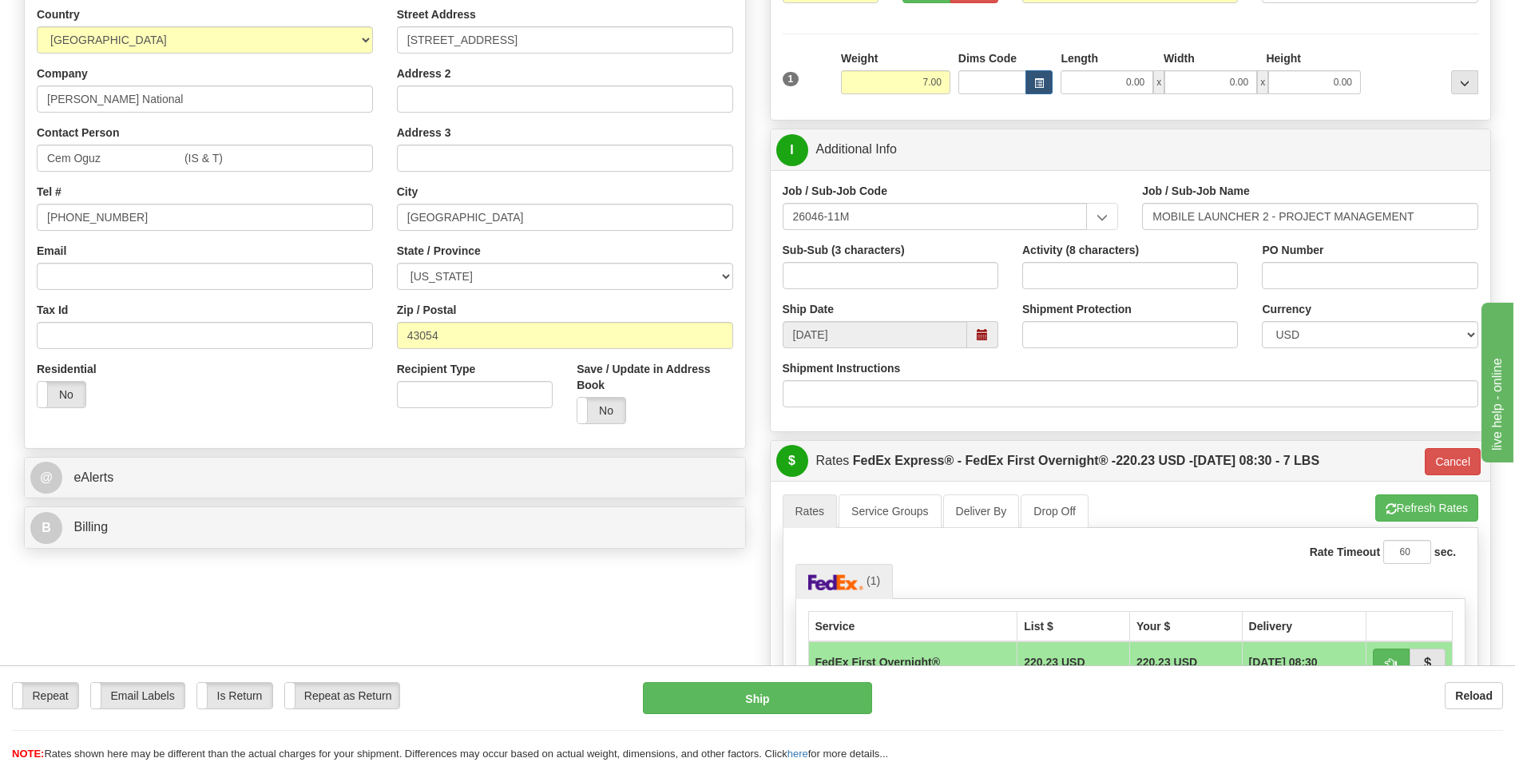
scroll to position [240, 0]
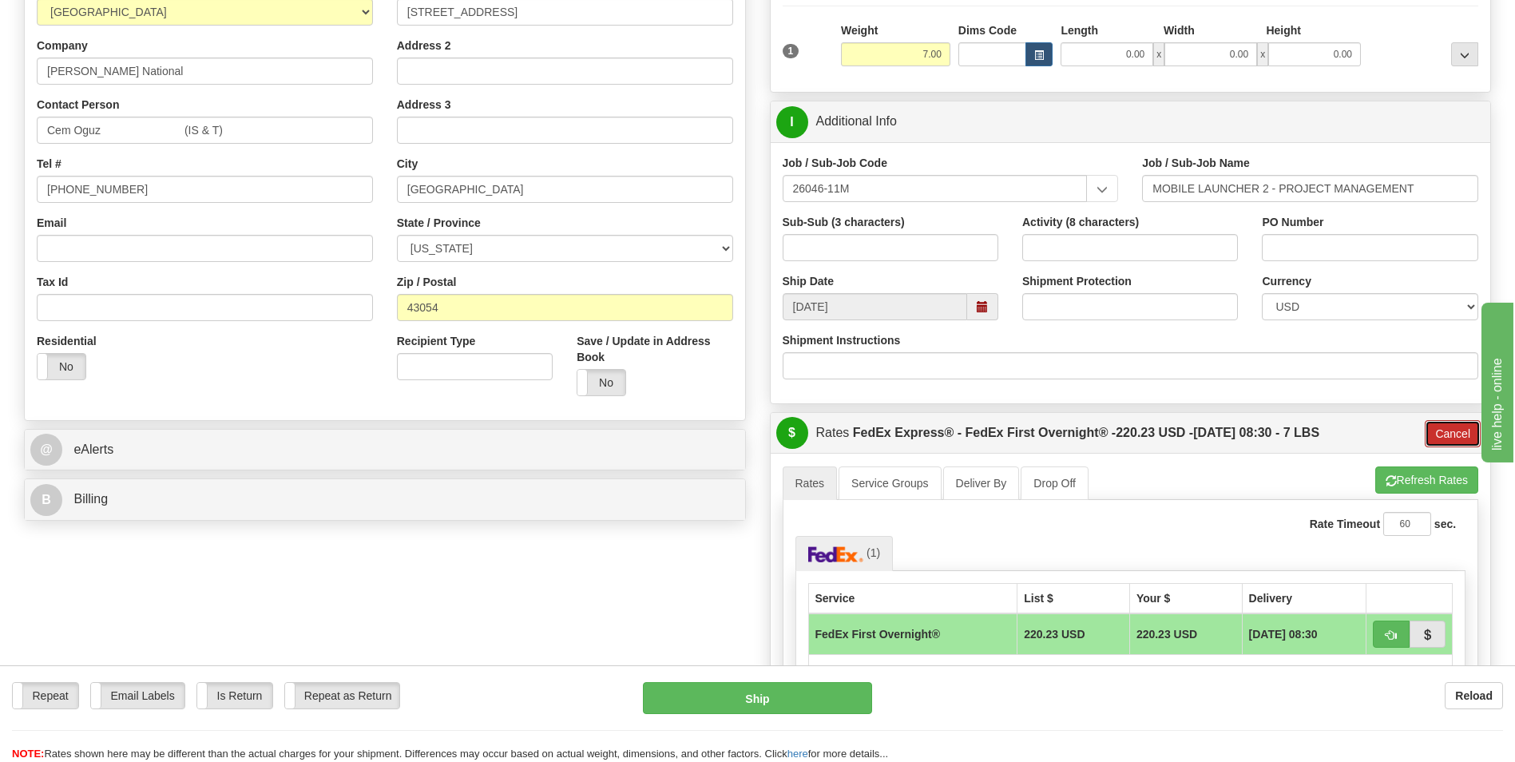
click at [1457, 434] on button "Cancel" at bounding box center [1453, 433] width 56 height 27
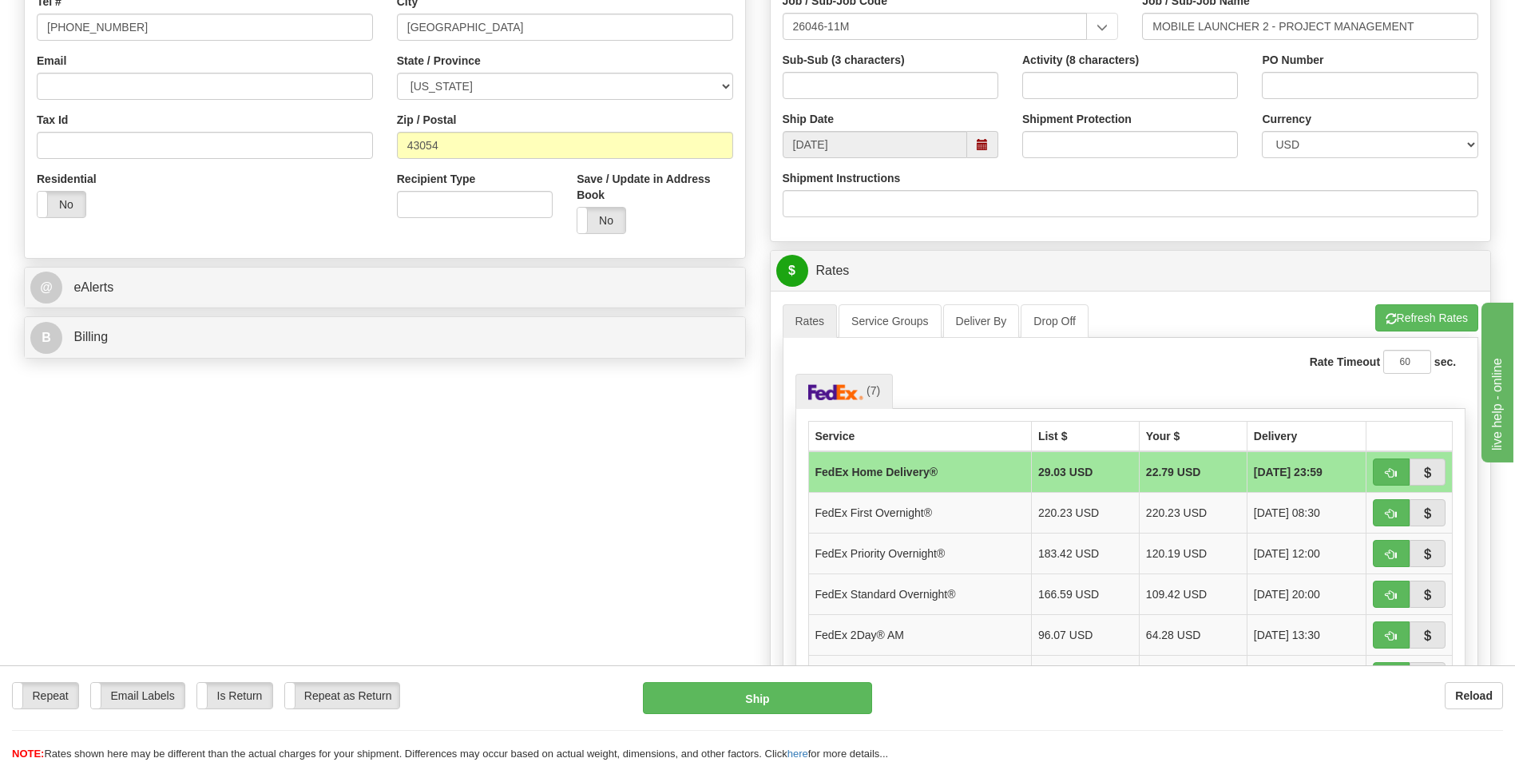
scroll to position [559, 0]
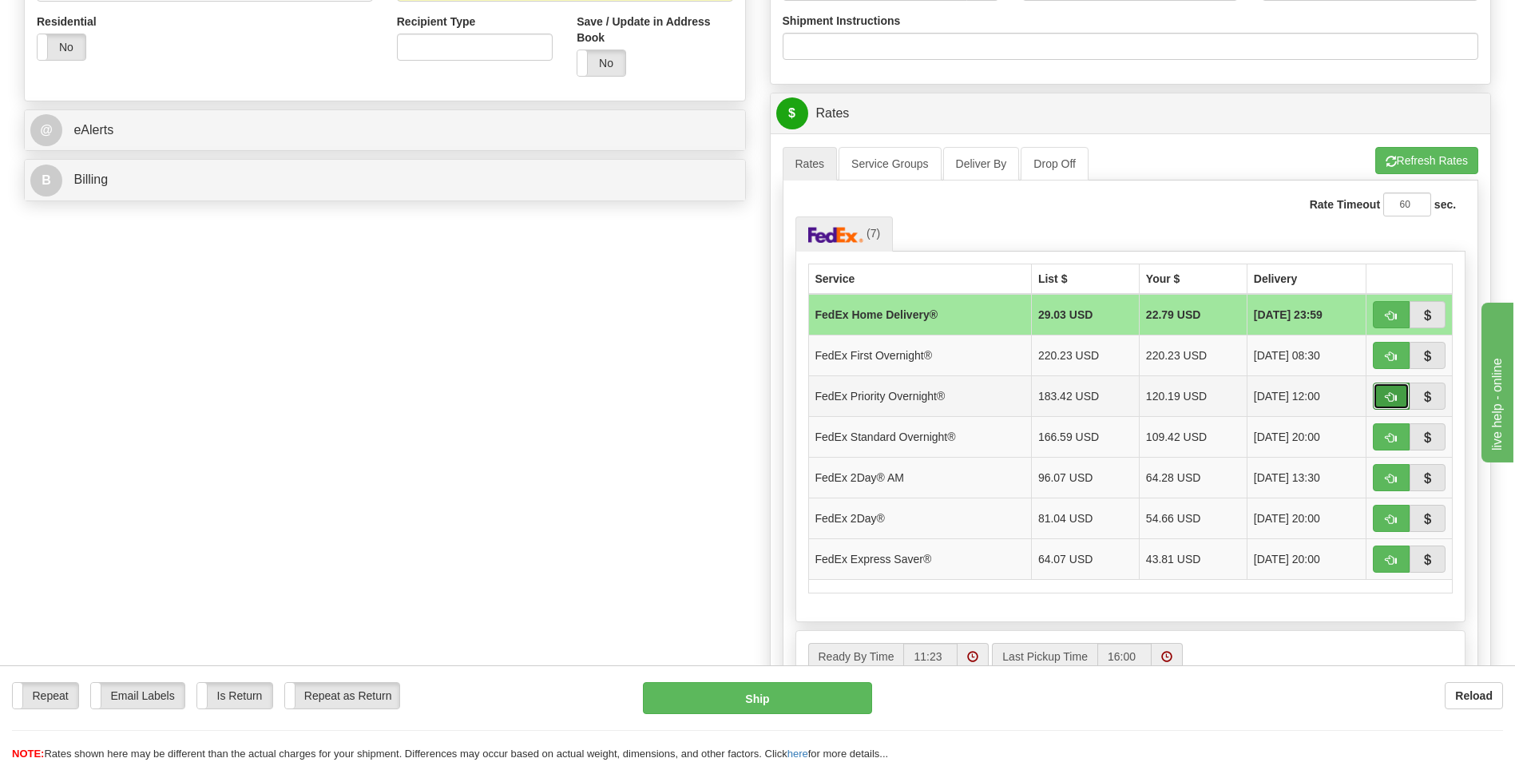
click at [1392, 392] on span "button" at bounding box center [1391, 397] width 11 height 10
type input "01"
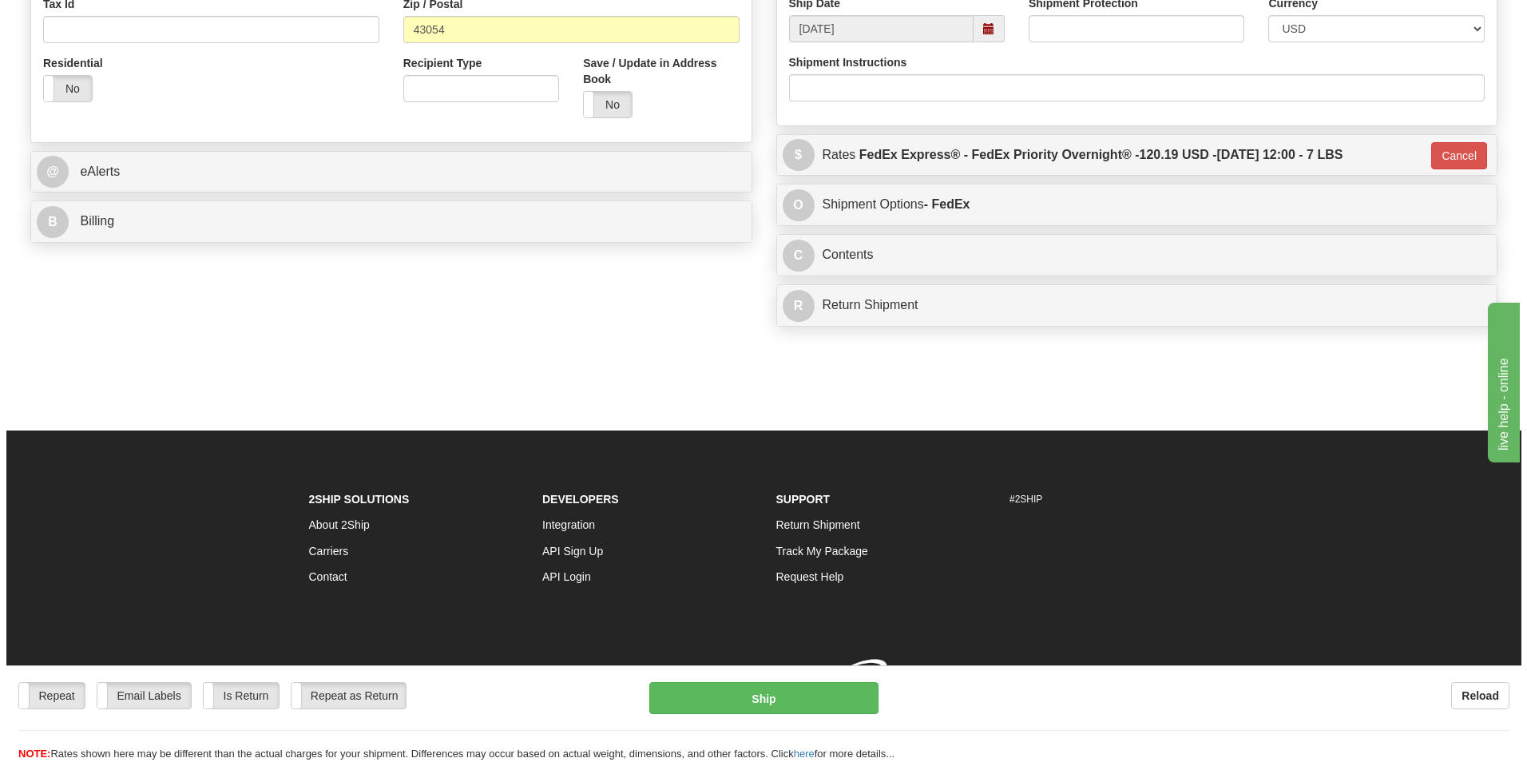
scroll to position [525, 0]
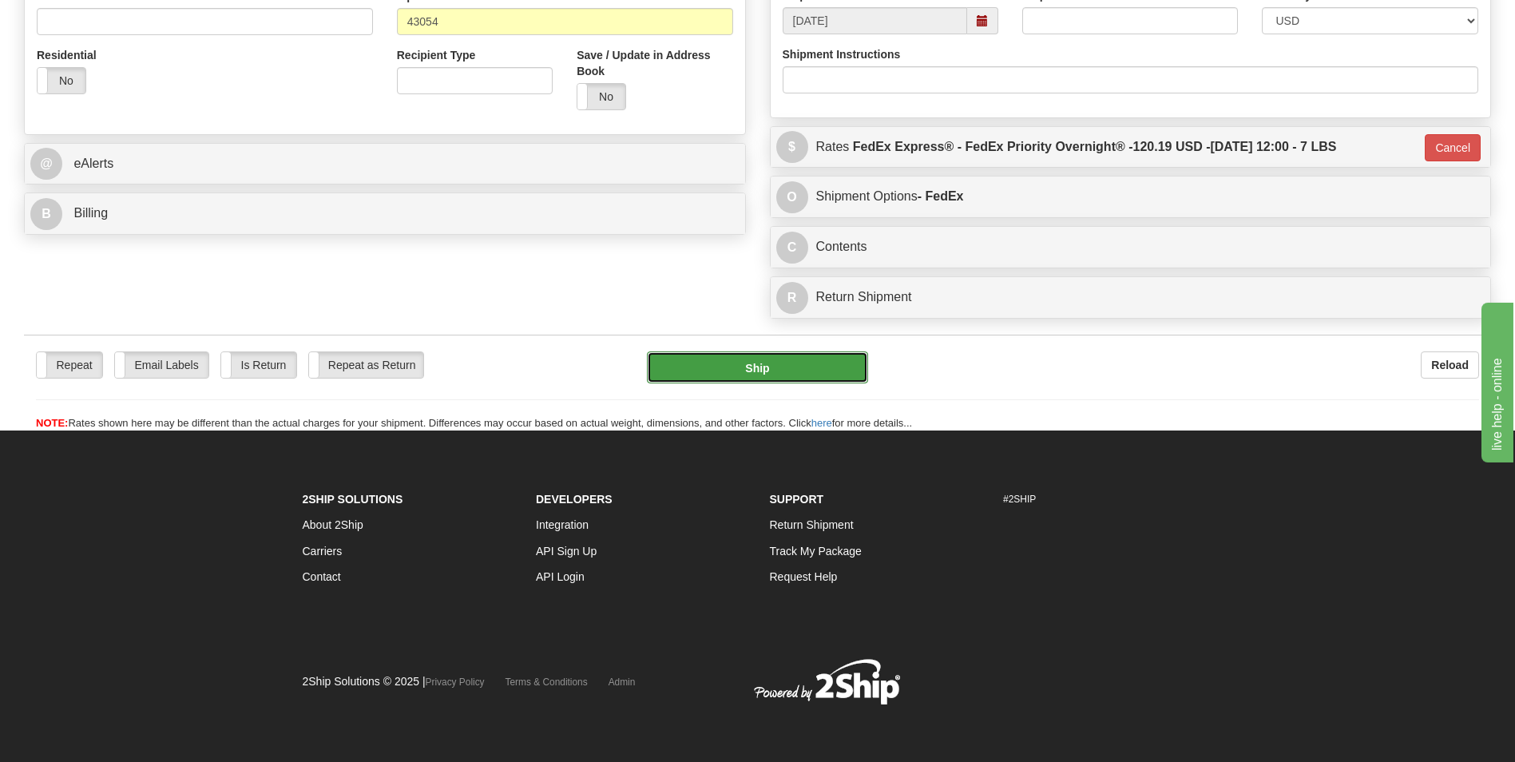
click at [768, 365] on button "Ship" at bounding box center [757, 367] width 220 height 32
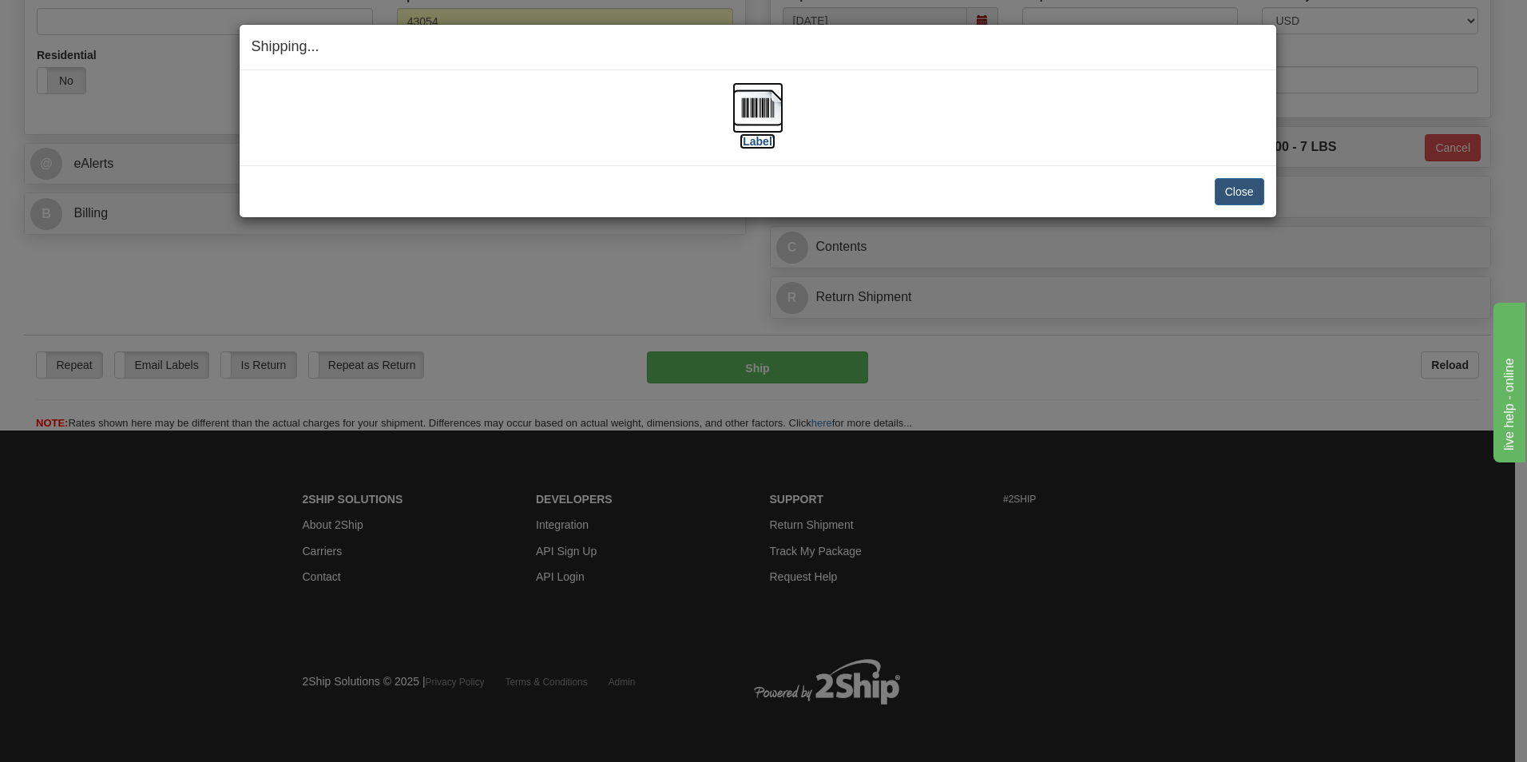
click at [757, 145] on label "[Label]" at bounding box center [758, 141] width 37 height 16
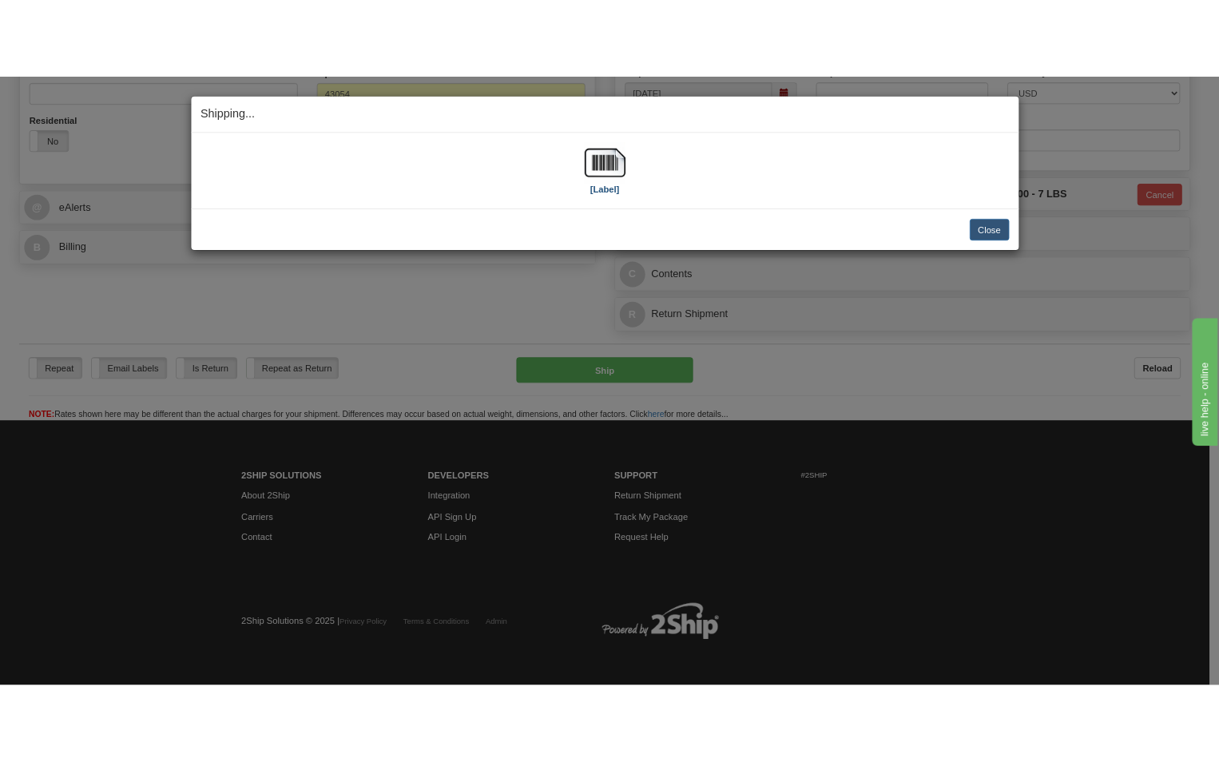
scroll to position [562, 0]
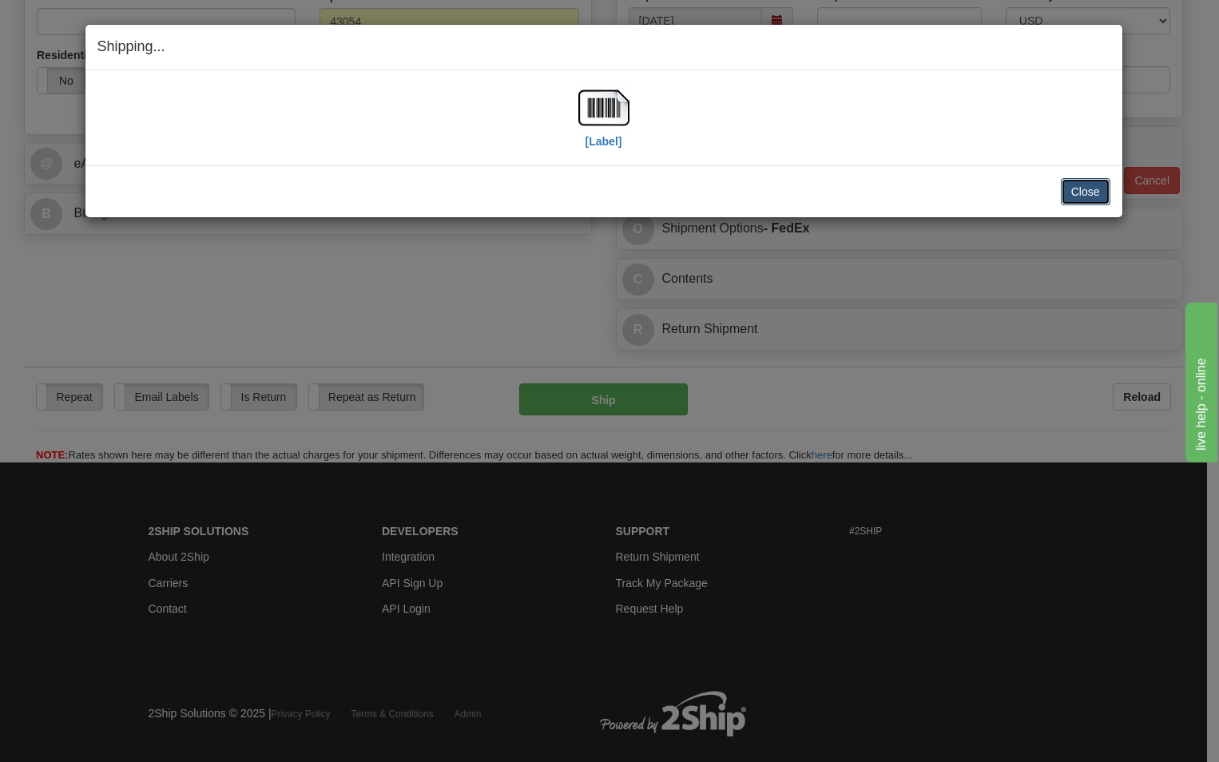
click at [1089, 193] on button "Close" at bounding box center [1086, 191] width 50 height 27
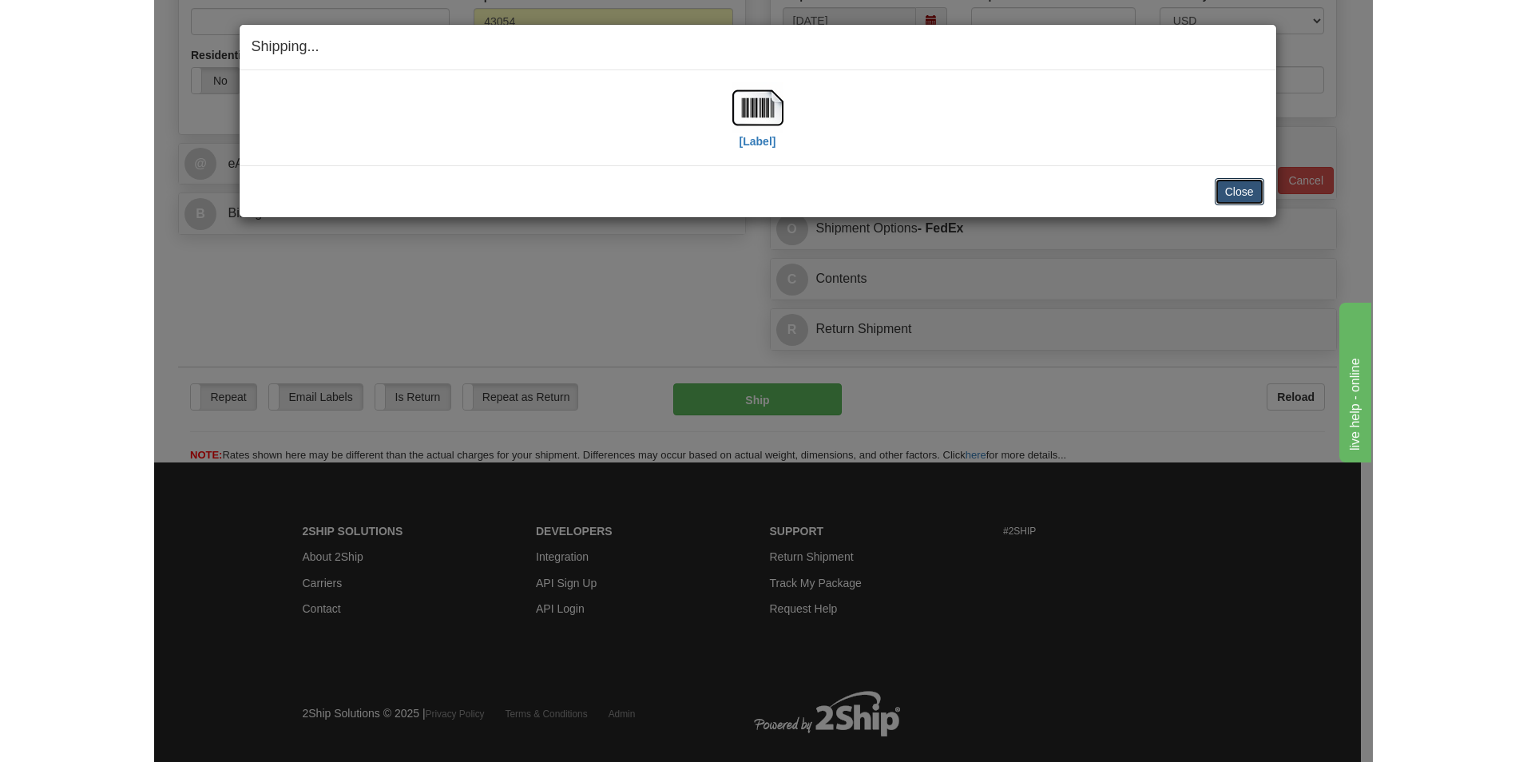
scroll to position [525, 0]
